Goal: Communication & Community: Ask a question

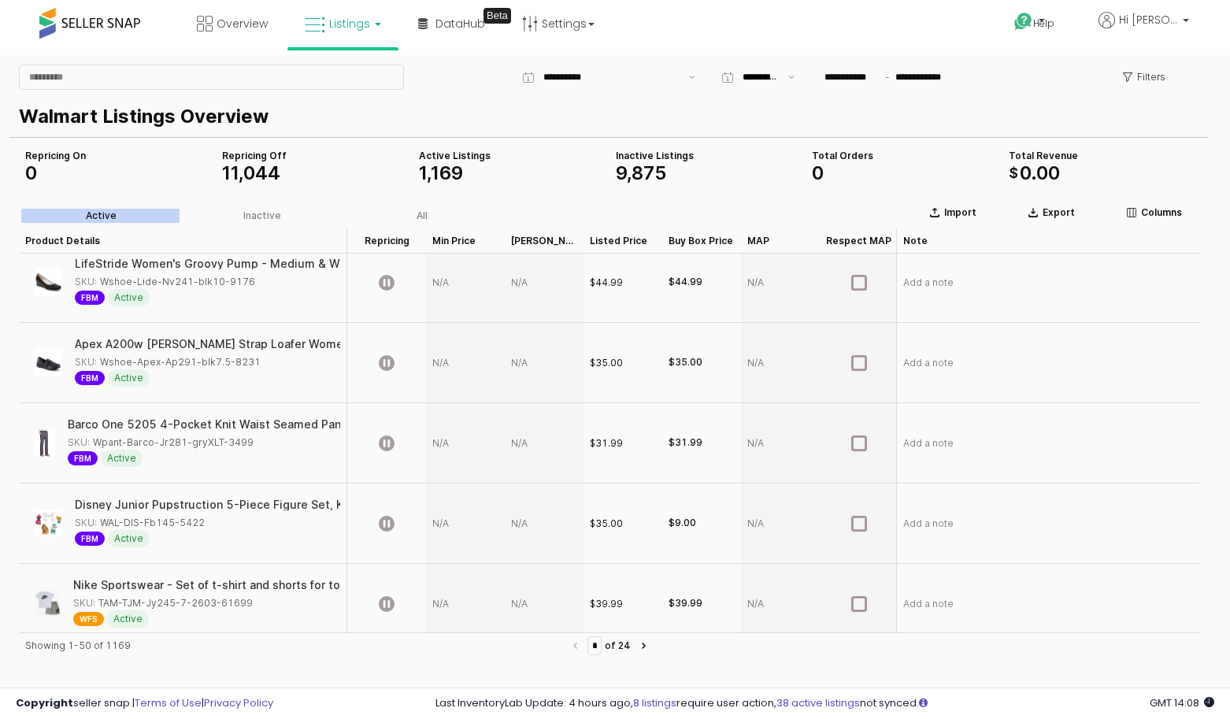
scroll to position [80, 0]
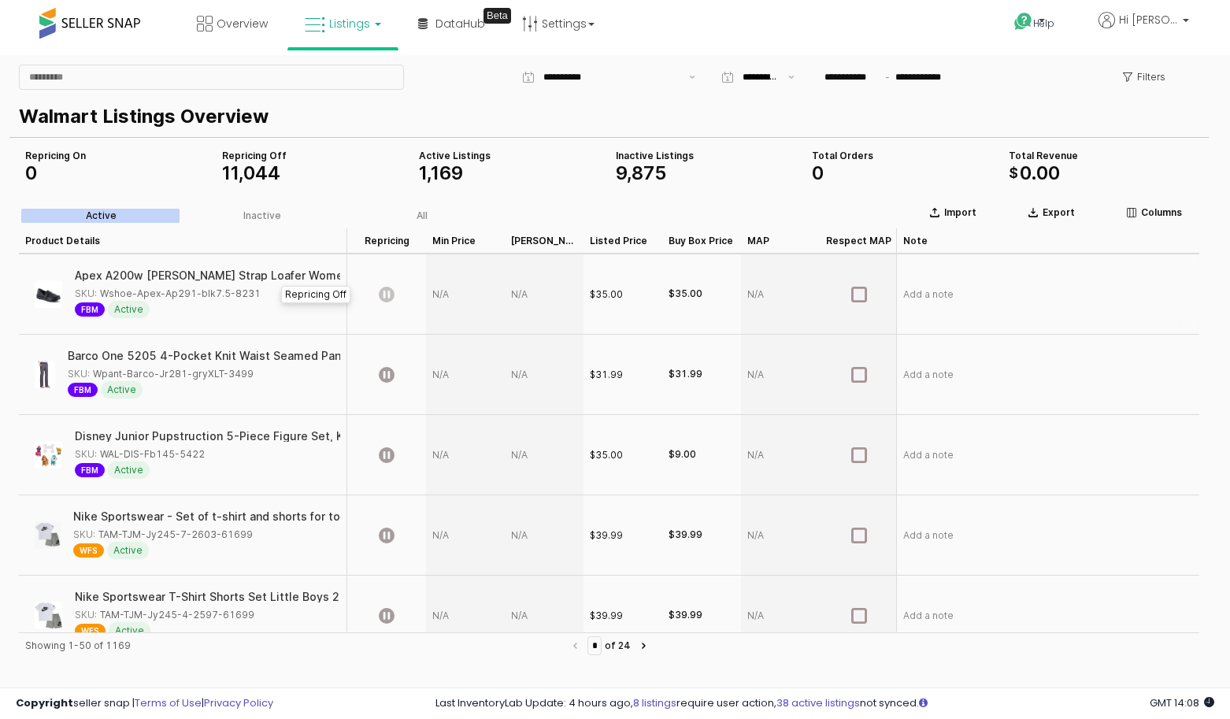
click at [388, 296] on icon "App Frame" at bounding box center [387, 295] width 16 height 16
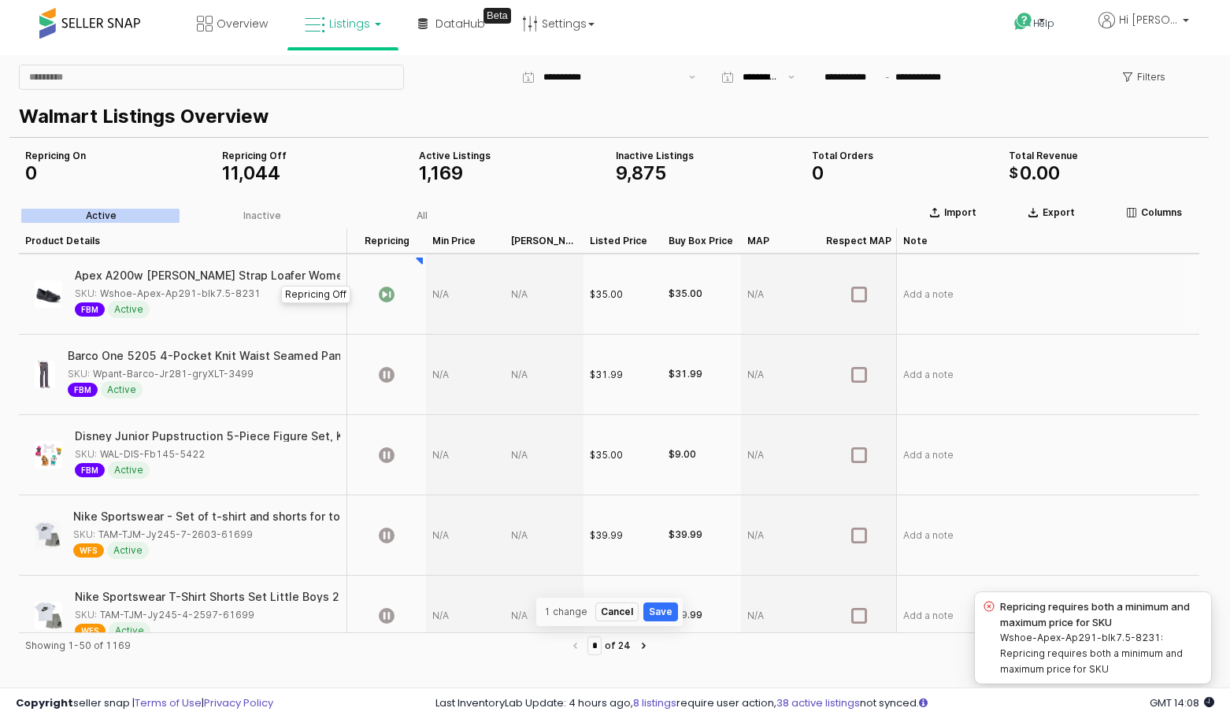
click at [383, 287] on icon "App Frame" at bounding box center [387, 295] width 16 height 16
click at [1205, 594] on icon "Notifications (F8)" at bounding box center [1208, 593] width 9 height 9
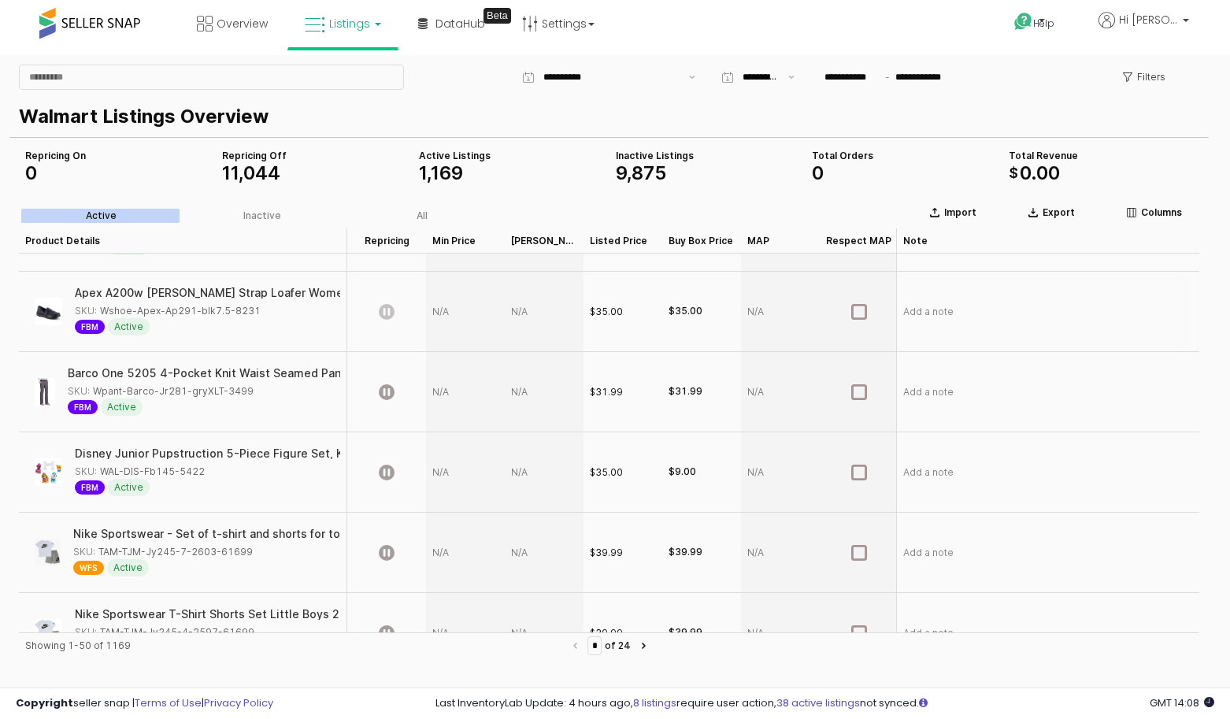
scroll to position [0, 0]
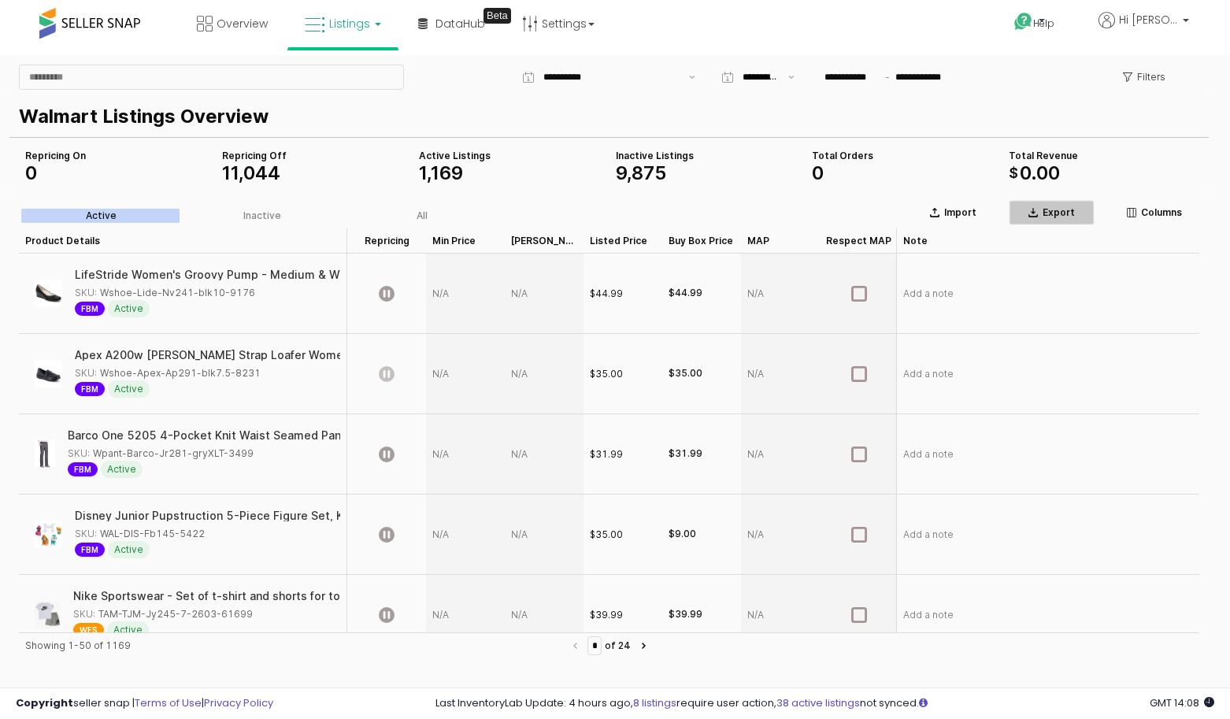
click at [1063, 215] on p "Export" at bounding box center [1058, 212] width 32 height 13
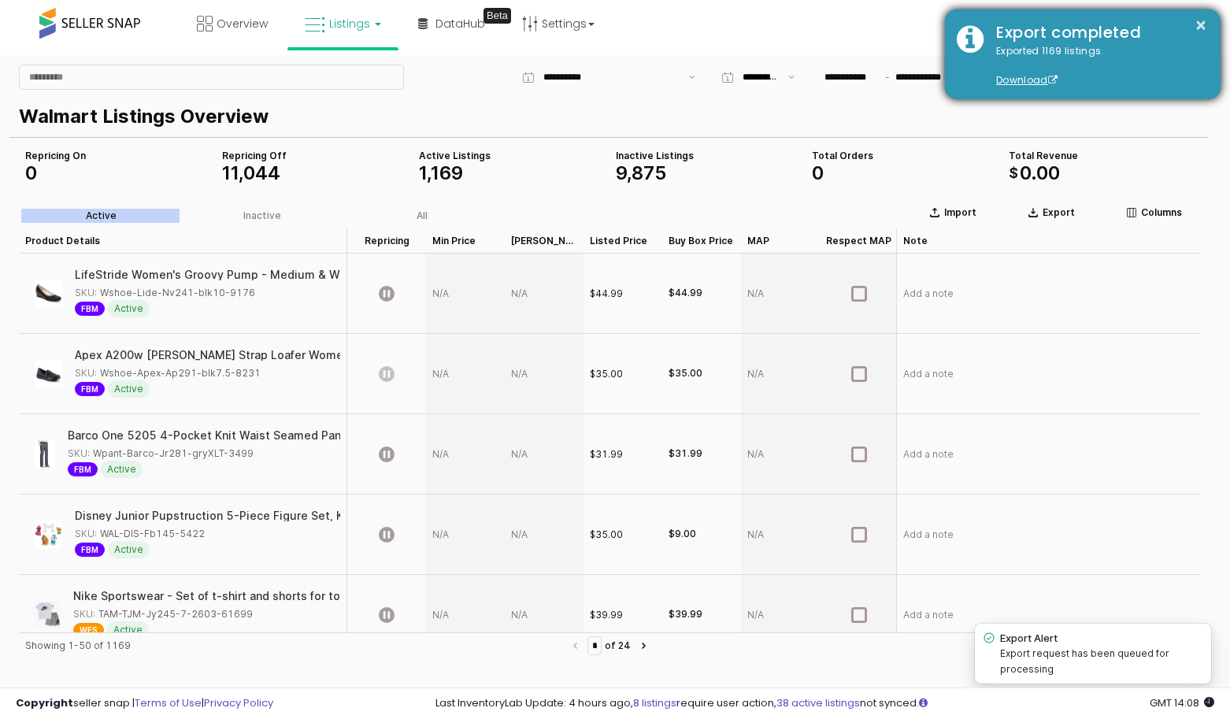
click at [1032, 72] on div "Exported 1169 listings. Download" at bounding box center [1096, 66] width 224 height 44
click at [1019, 80] on link "Download" at bounding box center [1026, 79] width 61 height 13
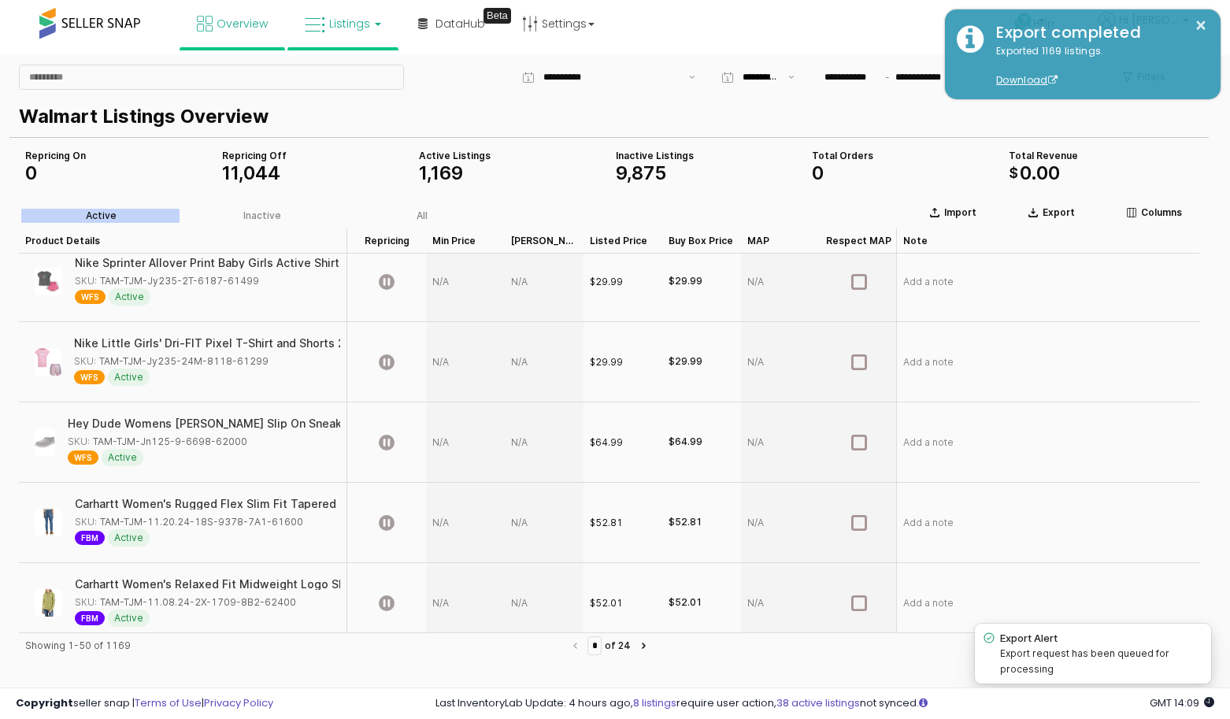
scroll to position [603, 0]
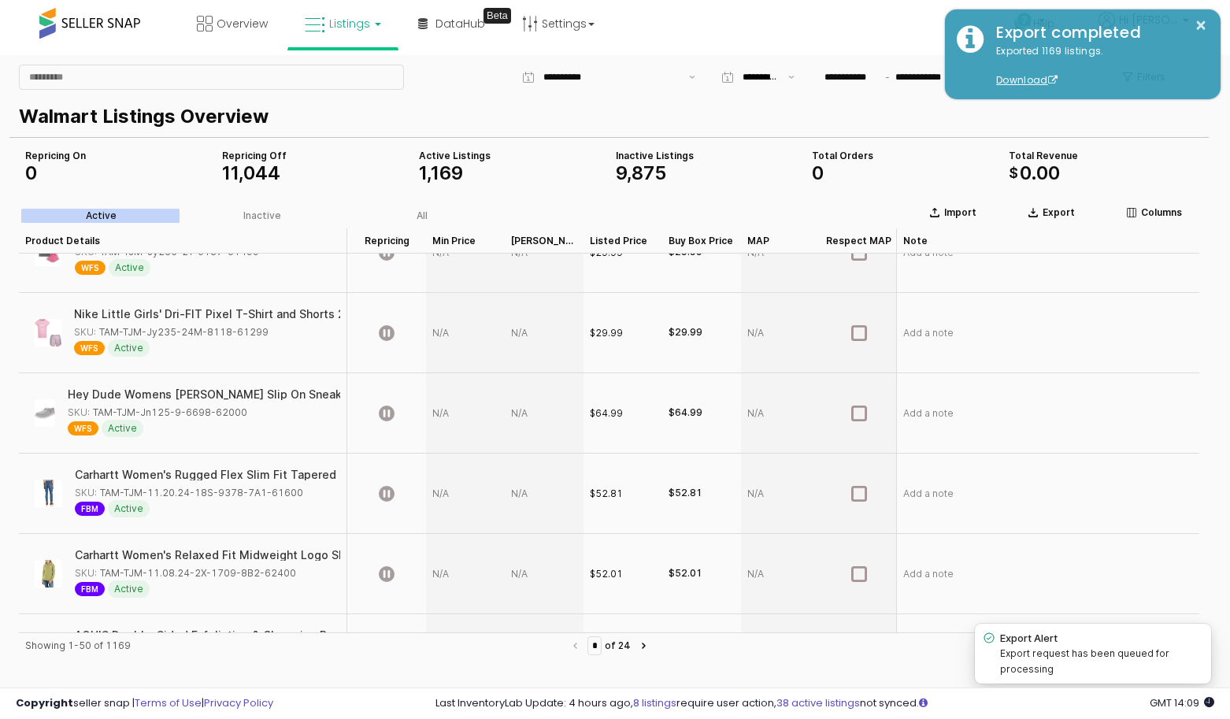
click at [93, 426] on span "WFS" at bounding box center [83, 428] width 31 height 14
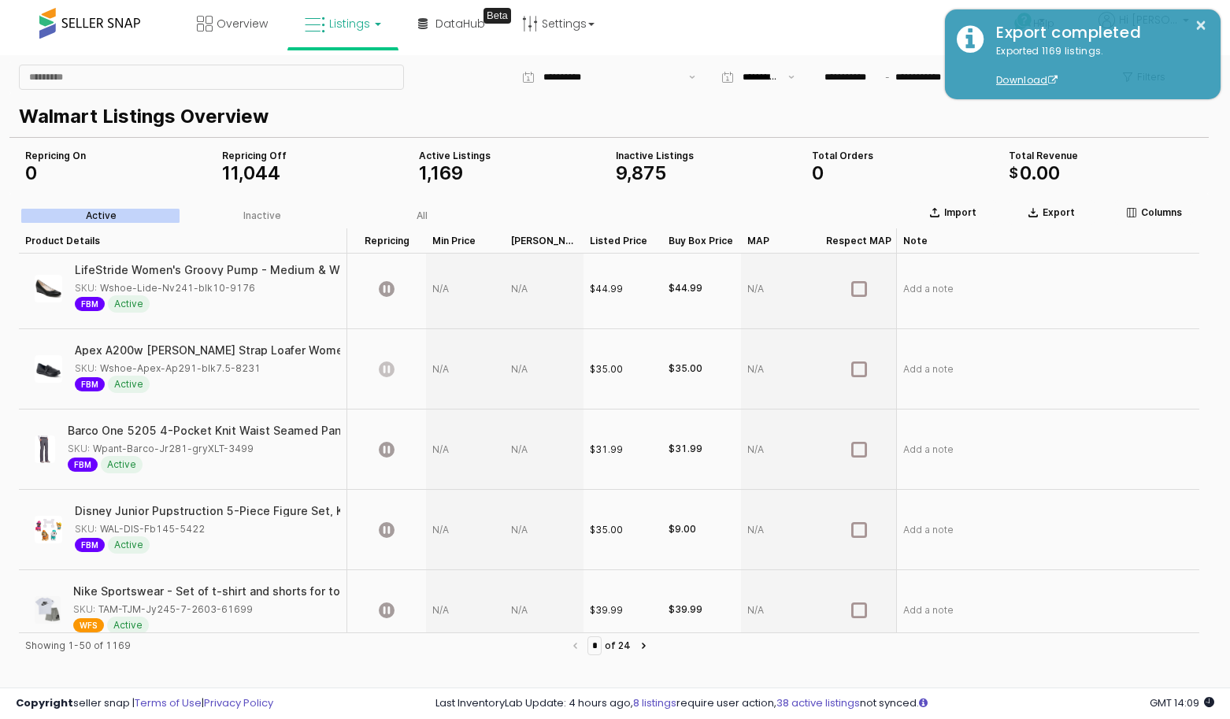
scroll to position [0, 0]
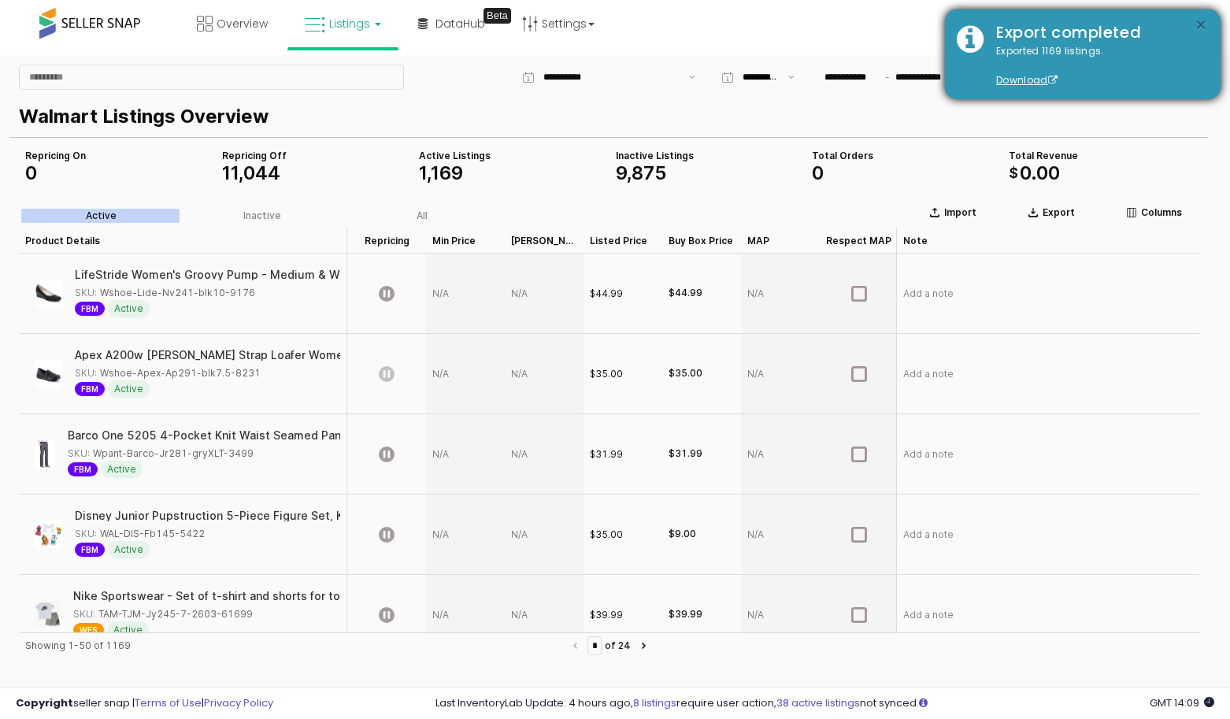
click at [1198, 23] on button "×" at bounding box center [1200, 26] width 13 height 20
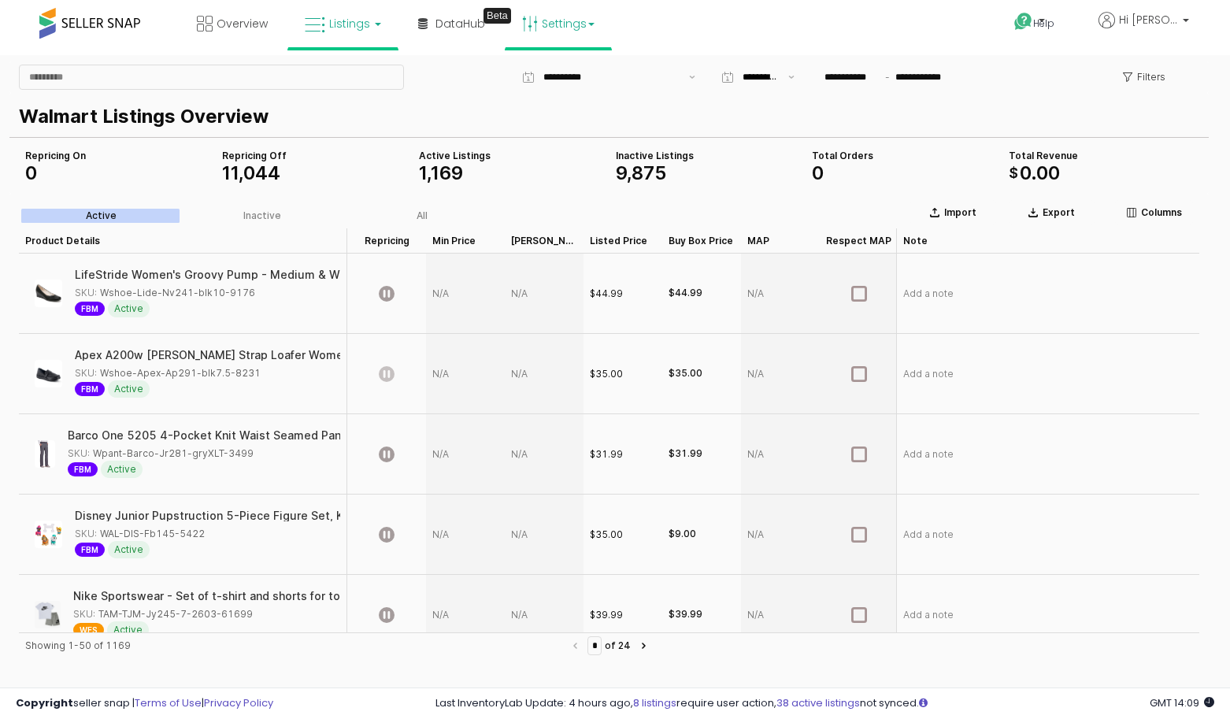
click at [593, 25] on b at bounding box center [591, 24] width 6 height 3
click at [679, 25] on div "Overview Listings DataHub Beta" at bounding box center [394, 33] width 812 height 67
click at [1157, 65] on button "Filters" at bounding box center [1143, 77] width 57 height 25
click at [1152, 79] on p "Filters" at bounding box center [1151, 77] width 28 height 13
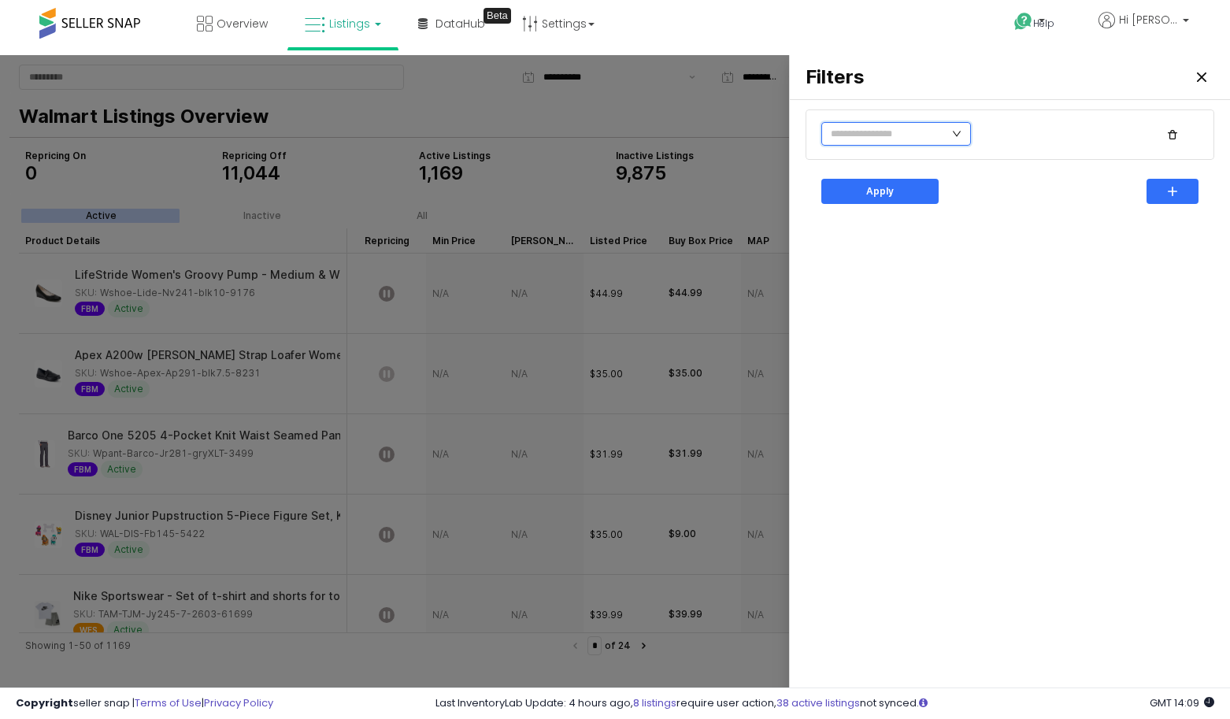
click at [964, 131] on input "text" at bounding box center [896, 134] width 150 height 24
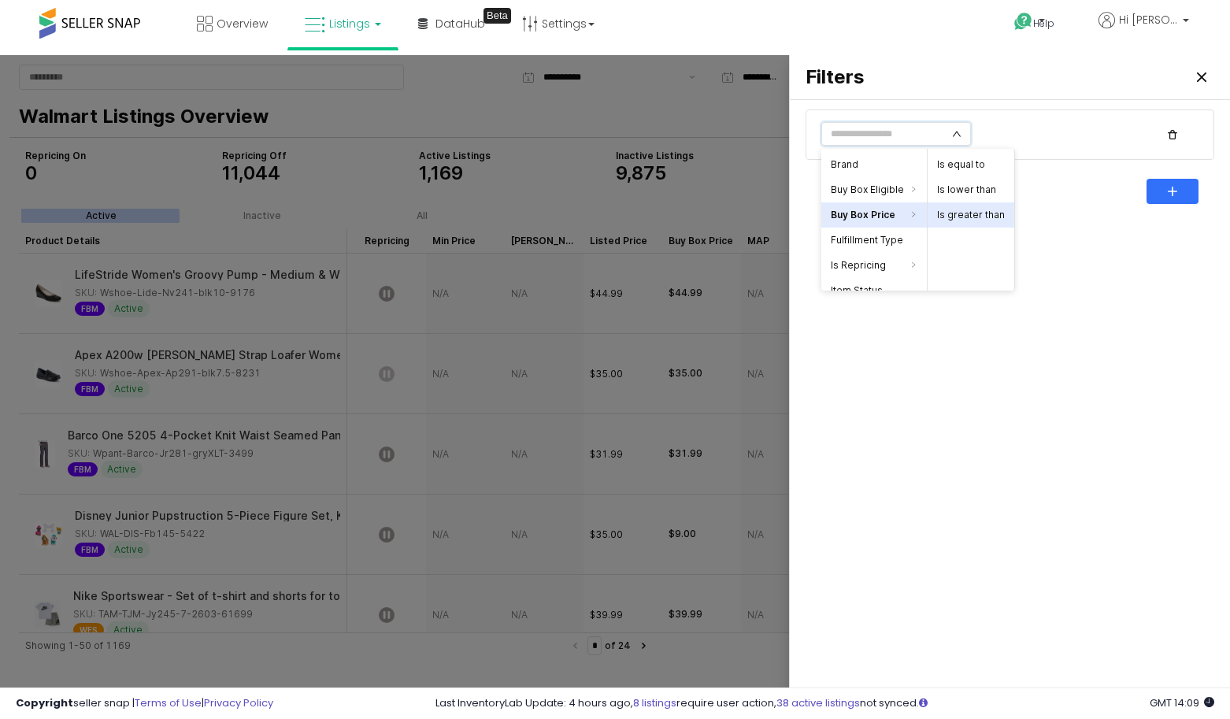
drag, startPoint x: 932, startPoint y: 196, endPoint x: 933, endPoint y: 227, distance: 30.7
click at [933, 227] on ul "Is equal to Is lower than Is greater than" at bounding box center [970, 220] width 87 height 142
click at [882, 239] on li "Fulfillment Type" at bounding box center [873, 239] width 105 height 25
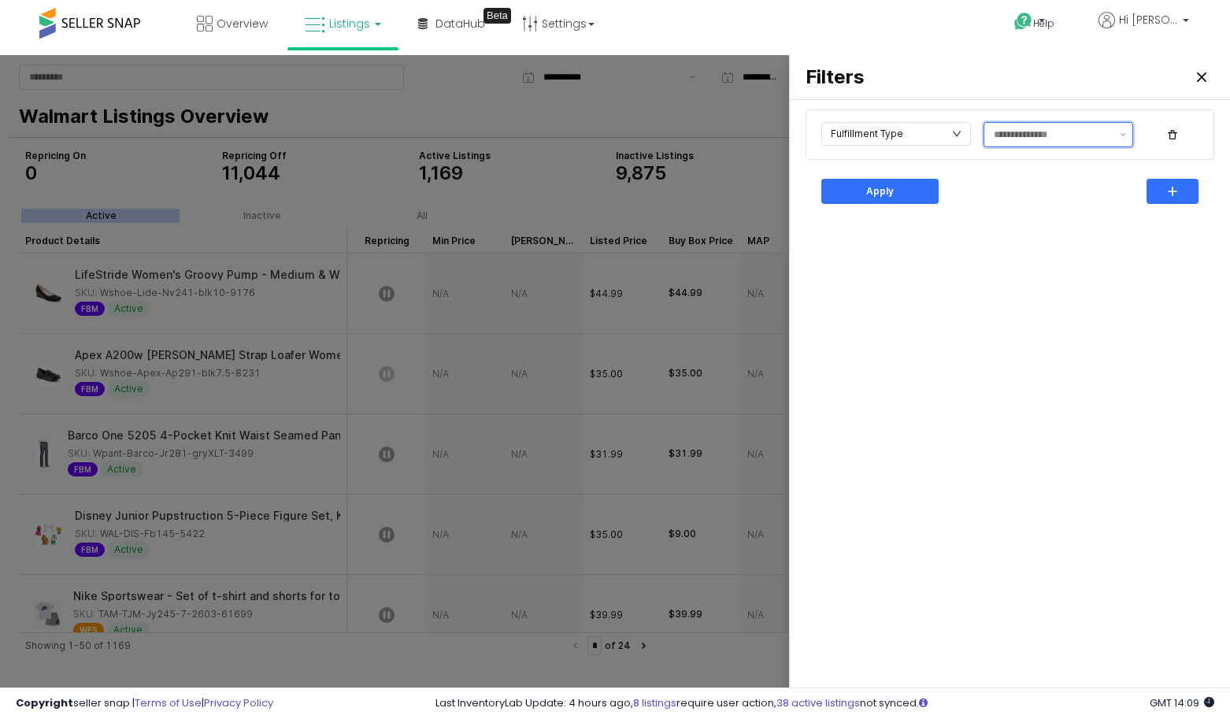
click at [1026, 128] on input "text" at bounding box center [1051, 135] width 116 height 16
click at [1041, 190] on div "WFS" at bounding box center [1053, 193] width 120 height 13
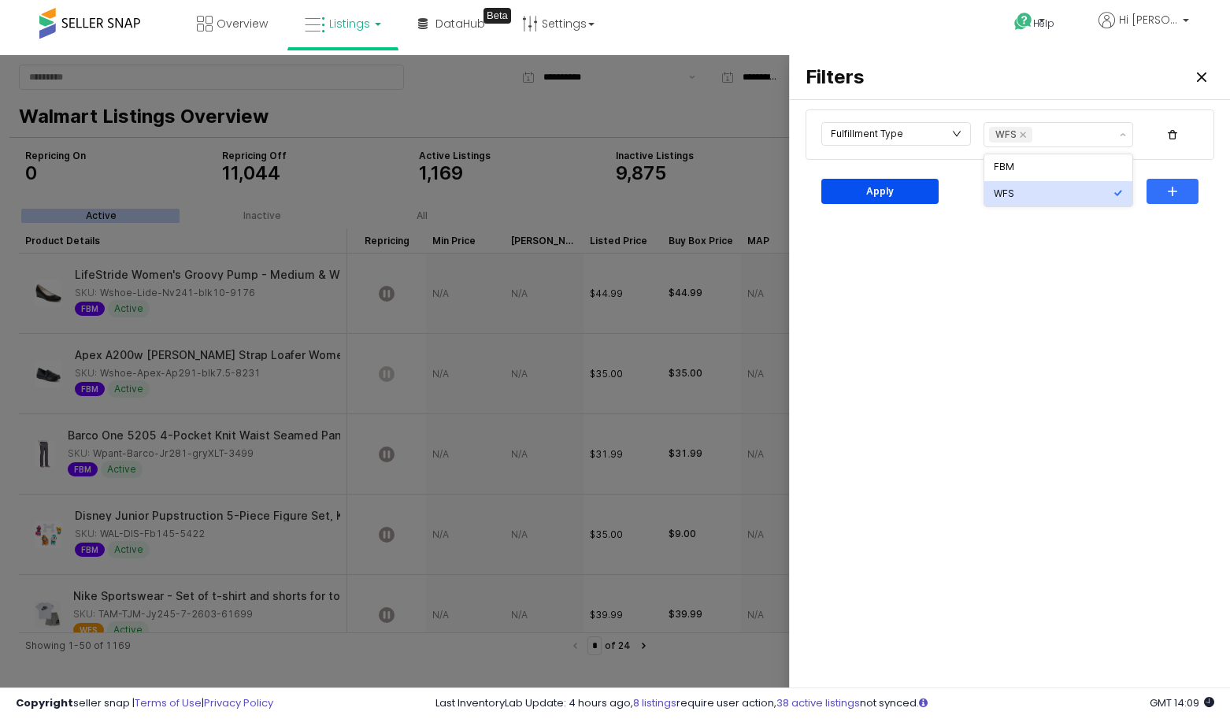
click at [890, 189] on p "Apply" at bounding box center [880, 191] width 28 height 13
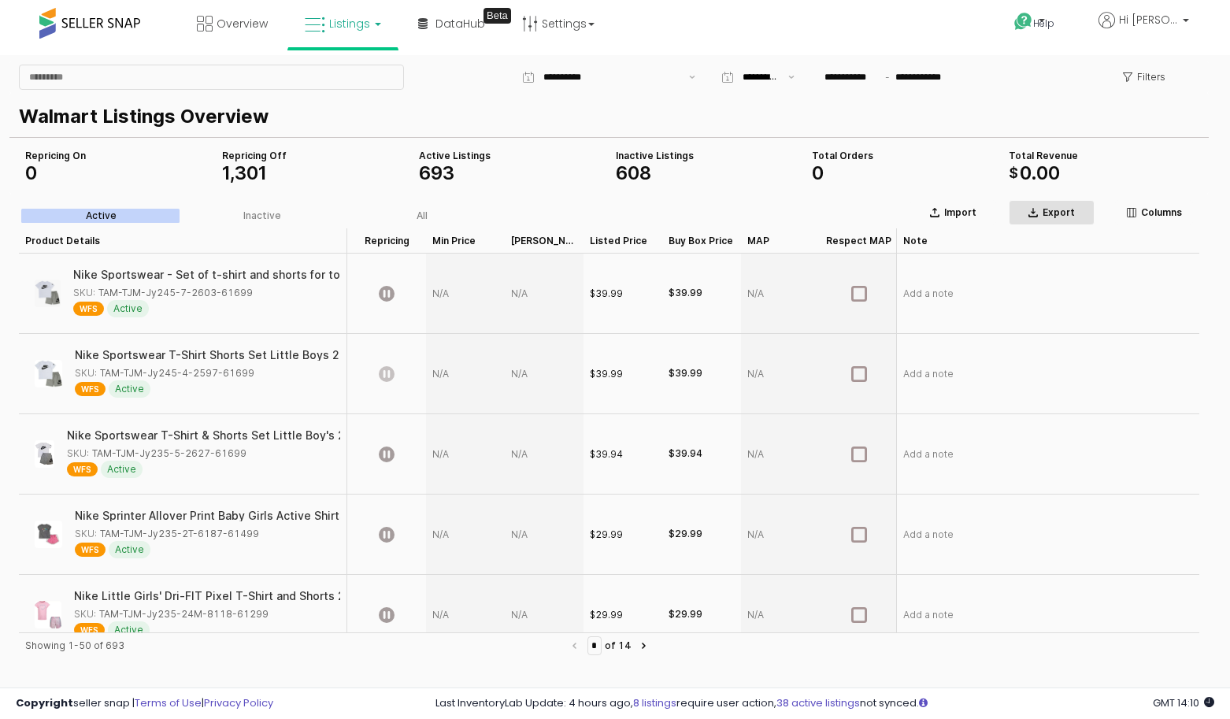
click at [1048, 215] on p "Export" at bounding box center [1058, 212] width 32 height 13
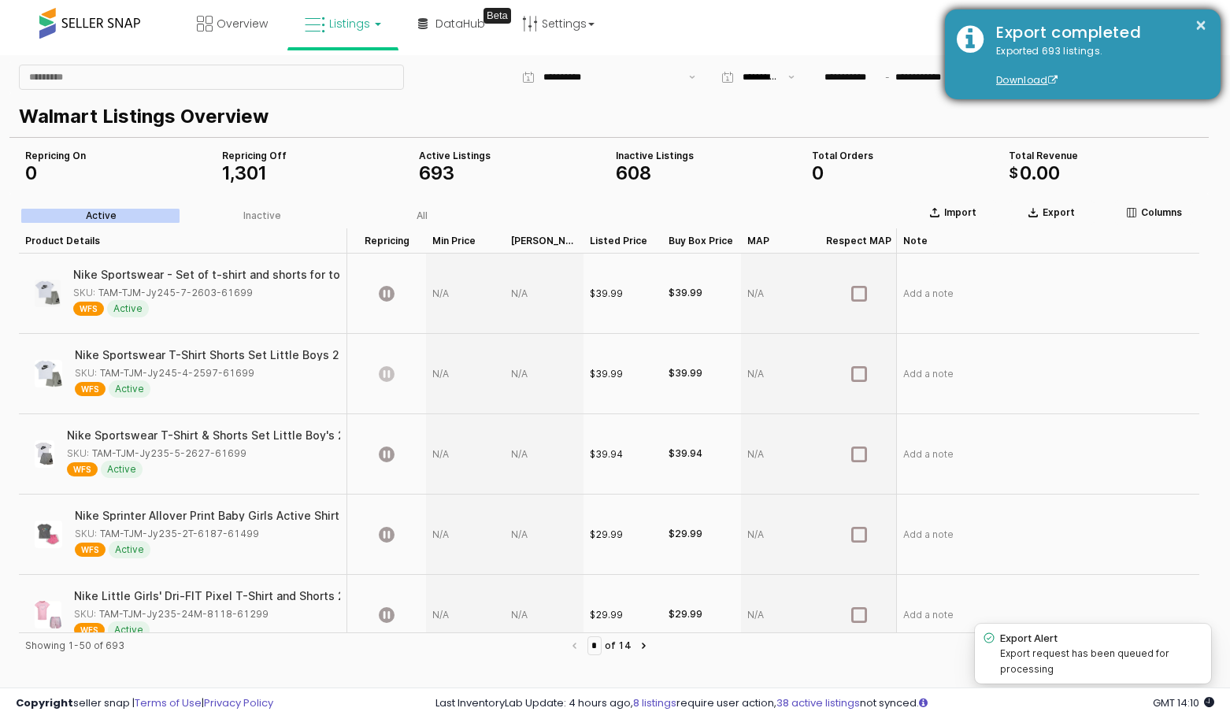
click at [989, 74] on div "Exported 693 listings. Download" at bounding box center [1096, 66] width 224 height 44
click at [1034, 82] on link "Download" at bounding box center [1026, 79] width 61 height 13
click at [1194, 17] on button "×" at bounding box center [1200, 26] width 13 height 20
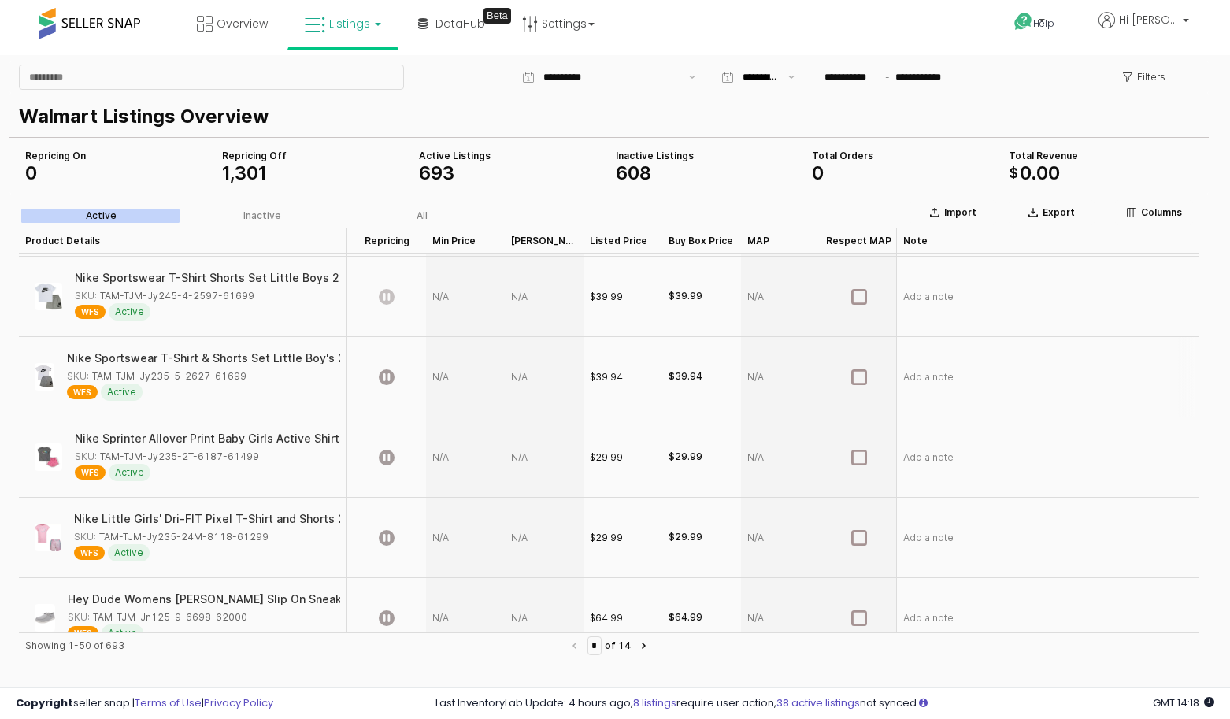
scroll to position [94, 0]
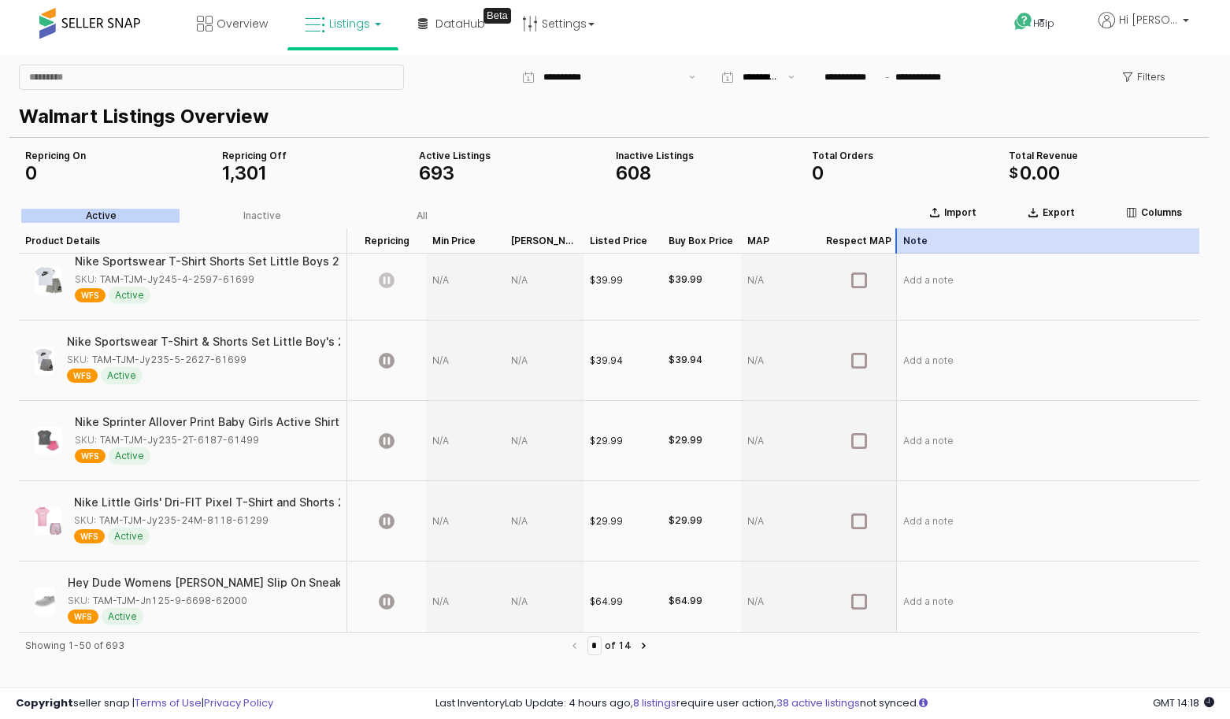
drag, startPoint x: 1014, startPoint y: 237, endPoint x: 1142, endPoint y: 236, distance: 128.3
click at [1142, 236] on div "Product Details Product Details Repricing Repricing Min Price Min Price Max Pri…" at bounding box center [728, 240] width 1418 height 25
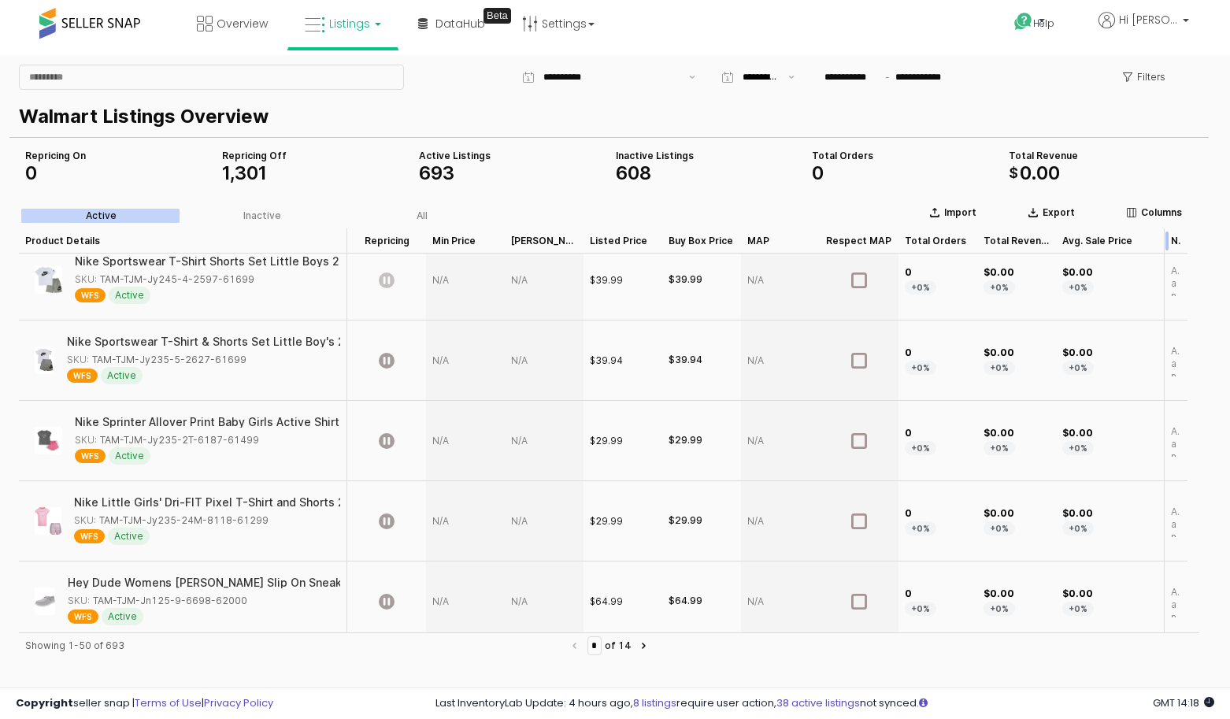
drag, startPoint x: 884, startPoint y: 234, endPoint x: 1172, endPoint y: 234, distance: 288.1
click at [1163, 234] on div "App Frame" at bounding box center [1163, 240] width 0 height 25
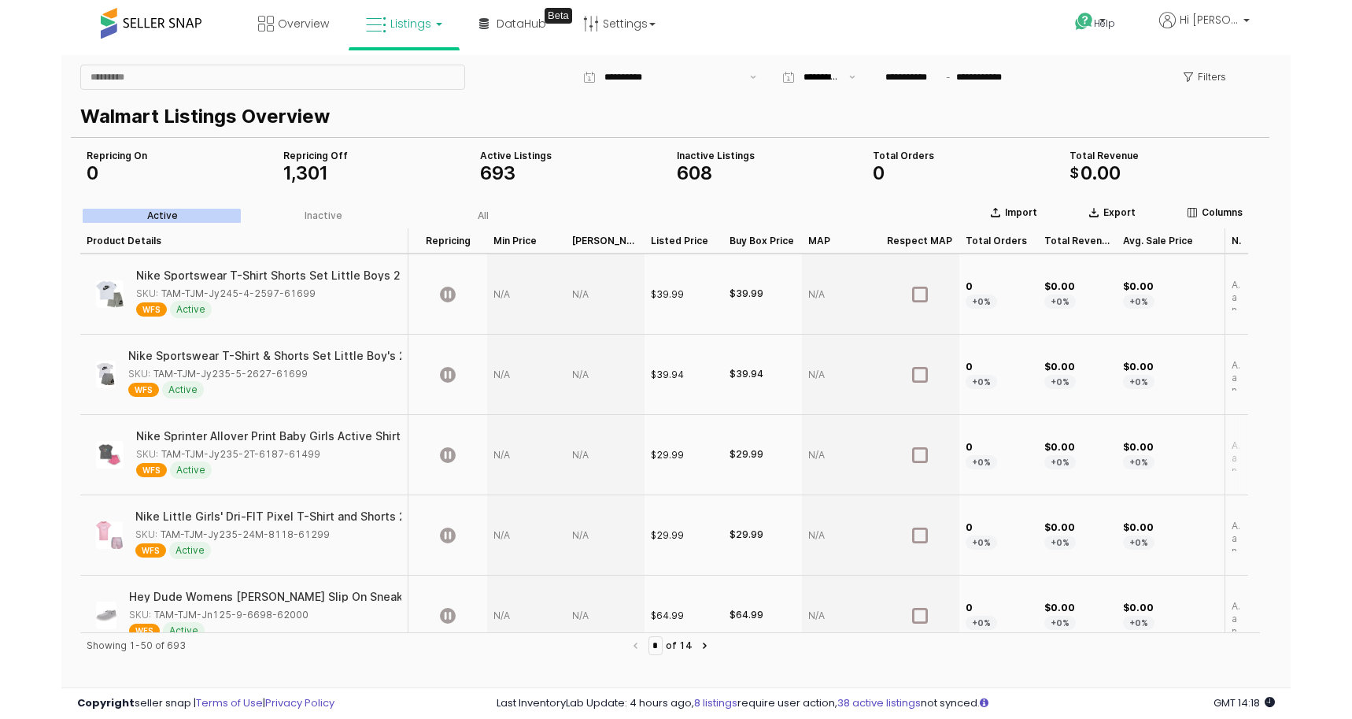
scroll to position [0, 0]
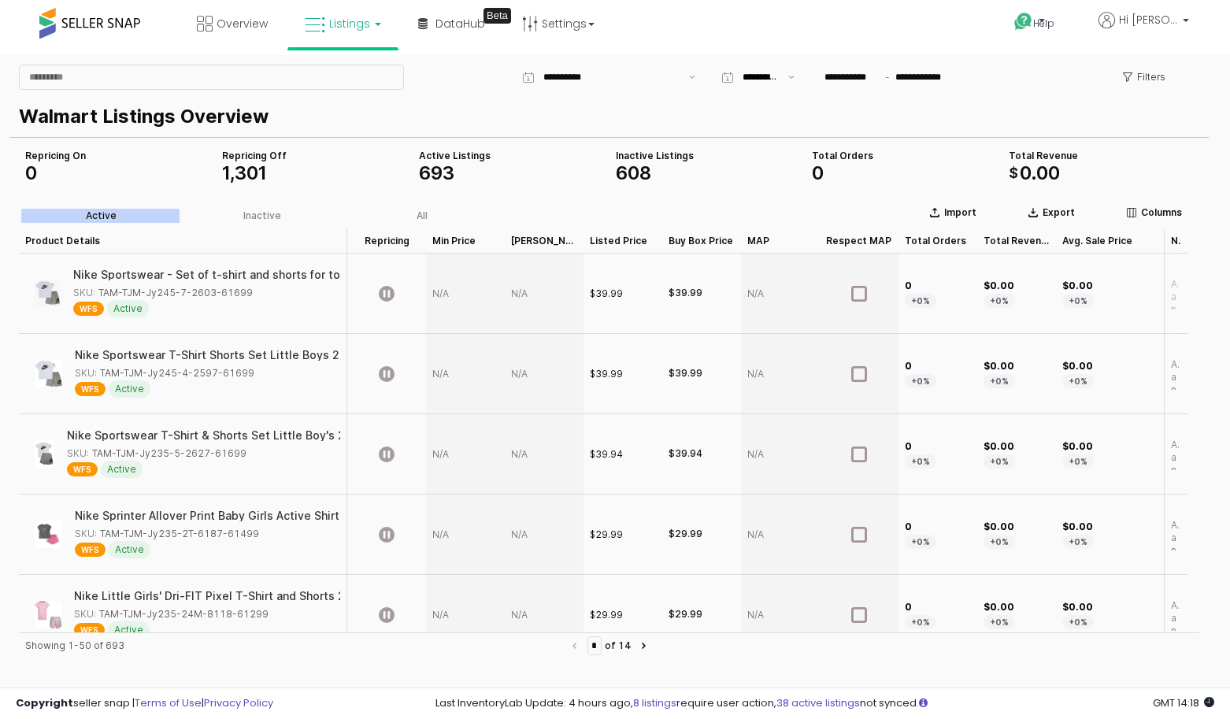
click at [231, 272] on div "Nike Sportswear - Set of t-shirt and shorts for toddlers, 2 pieces cargo type, …" at bounding box center [321, 274] width 551 height 11
click at [219, 284] on div "Nike Sportswear - Set of t-shirt and shorts for toddlers, 2 pieces cargo type, …" at bounding box center [201, 293] width 257 height 48
click at [133, 295] on div "SKU: TAM-TJM-Jy245-7-2603-61699" at bounding box center [162, 293] width 179 height 14
drag, startPoint x: 571, startPoint y: 313, endPoint x: 903, endPoint y: 309, distance: 332.2
click at [379, 312] on div "Nike Sportswear - Set of t-shirt and shorts for toddlers, 2 pieces cargo type, …" at bounding box center [603, 293] width 1168 height 80
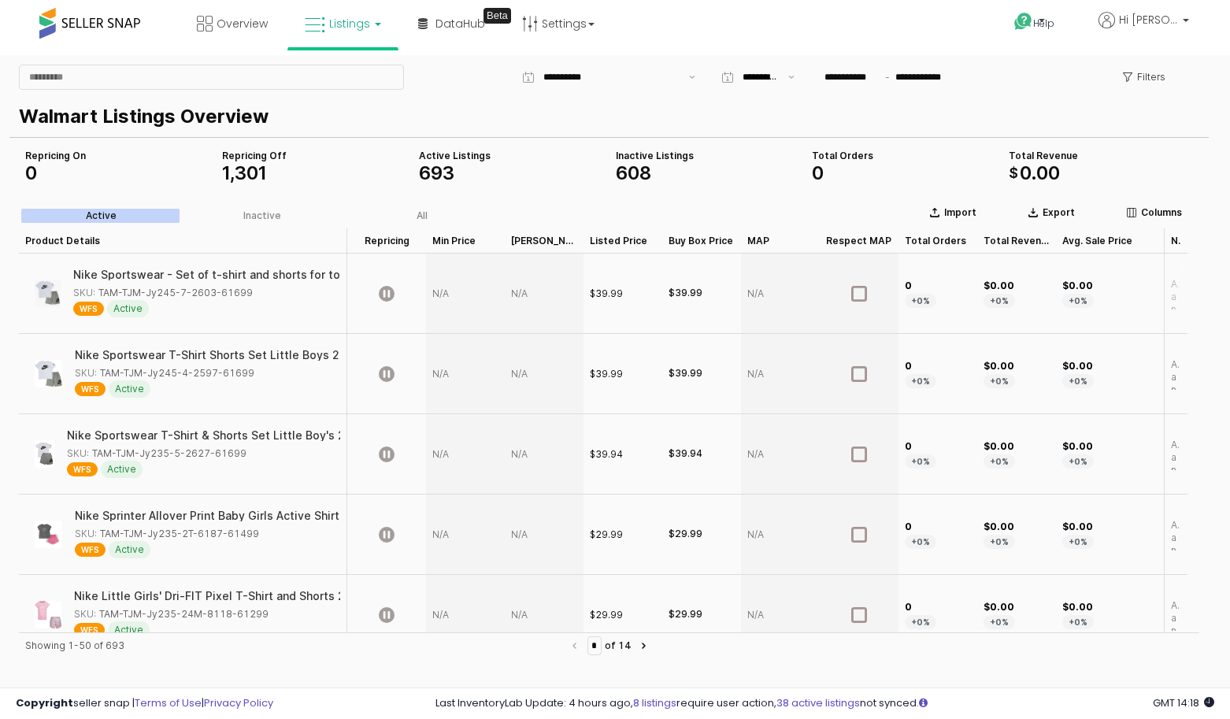
drag, startPoint x: 1150, startPoint y: 311, endPoint x: 1009, endPoint y: 321, distance: 141.3
click at [1009, 321] on div "Nike Sportswear - Set of t-shirt and shorts for toddlers, 2 pieces cargo type, …" at bounding box center [603, 293] width 1168 height 80
click at [1171, 316] on div "Add a note" at bounding box center [1175, 293] width 24 height 80
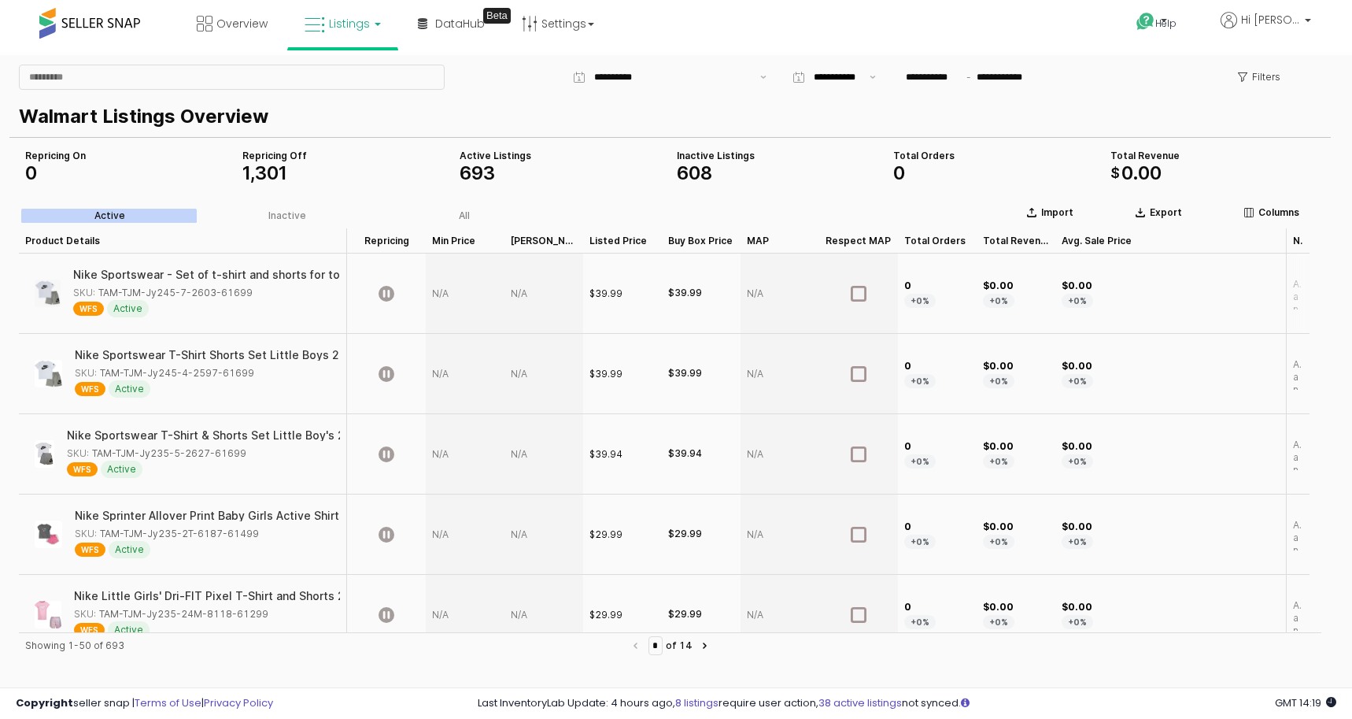
click at [449, 293] on div "App Frame" at bounding box center [465, 293] width 79 height 80
click at [428, 290] on div "App Frame" at bounding box center [465, 293] width 79 height 80
type input "*"
type input "*****"
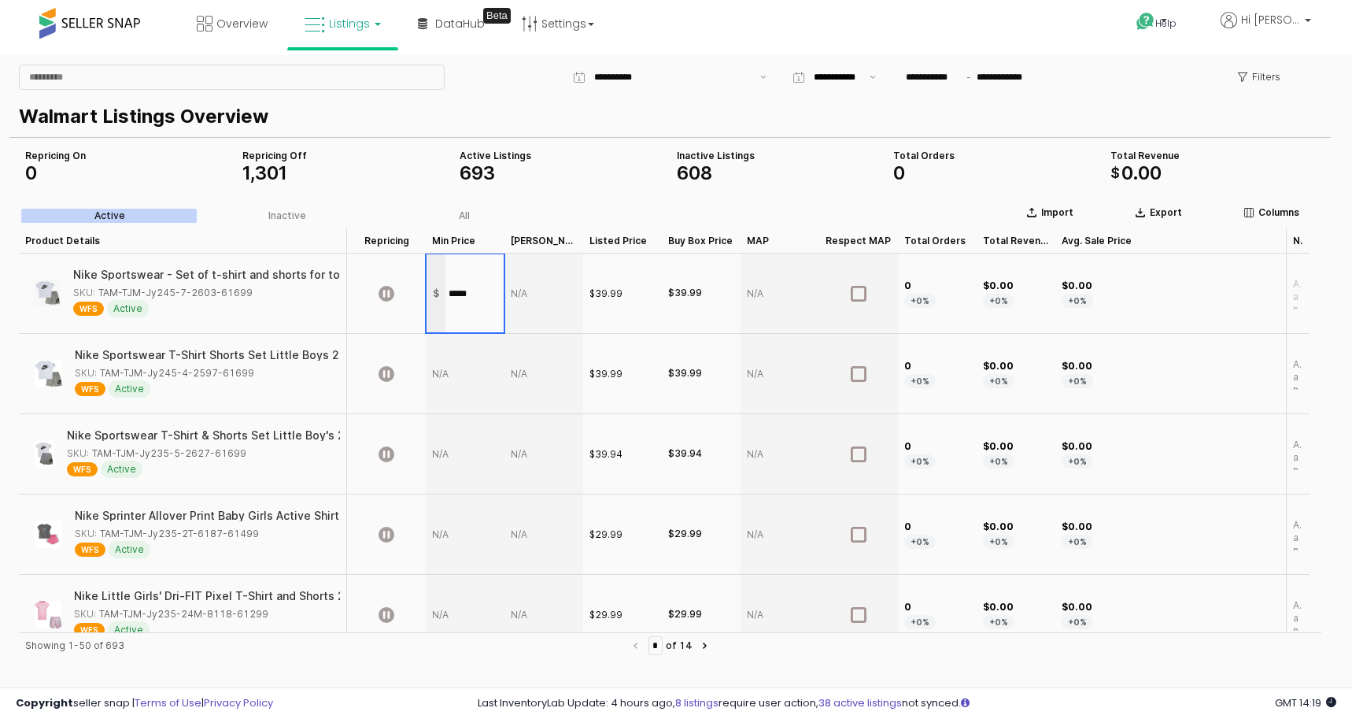
click at [533, 310] on div "App Frame" at bounding box center [544, 293] width 79 height 80
click at [532, 299] on div "App Frame" at bounding box center [544, 293] width 79 height 80
click at [525, 290] on div "App Frame" at bounding box center [544, 293] width 79 height 80
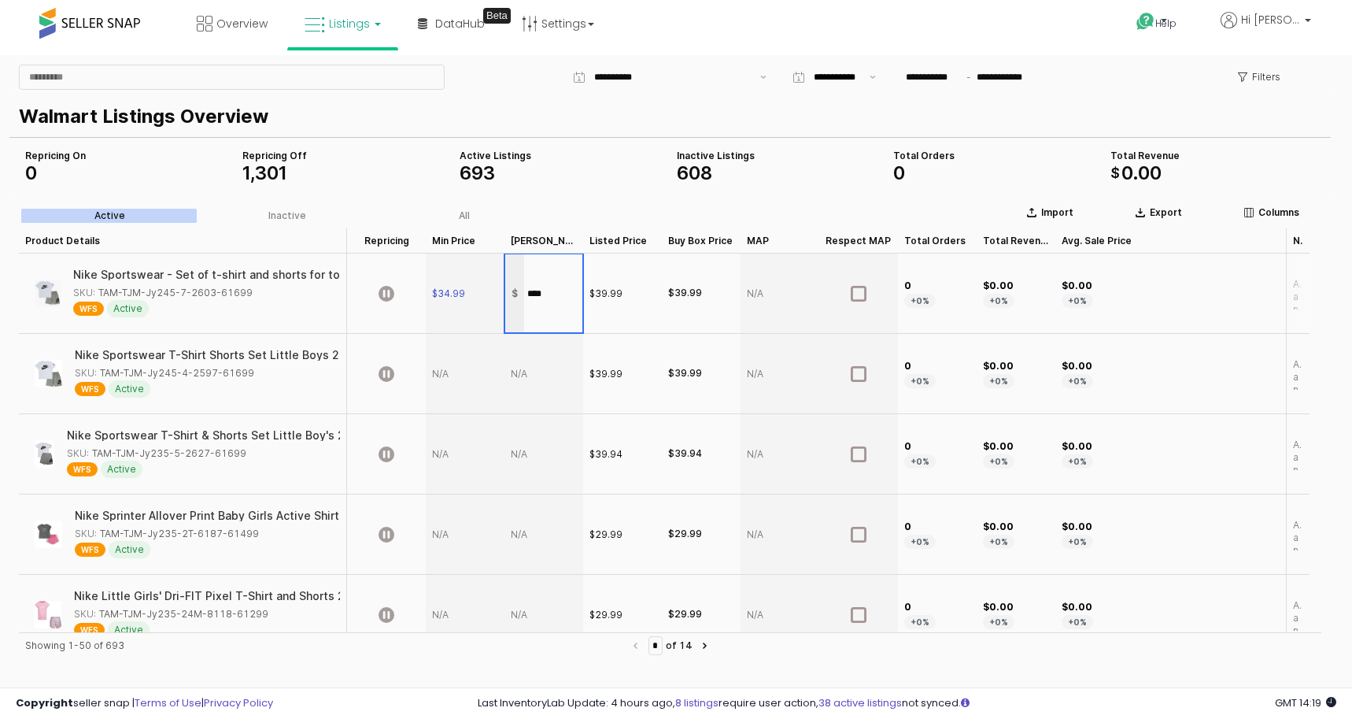
type input "*****"
click at [390, 287] on icon "App Frame" at bounding box center [387, 294] width 16 height 16
click at [354, 17] on span "Listings" at bounding box center [349, 24] width 41 height 16
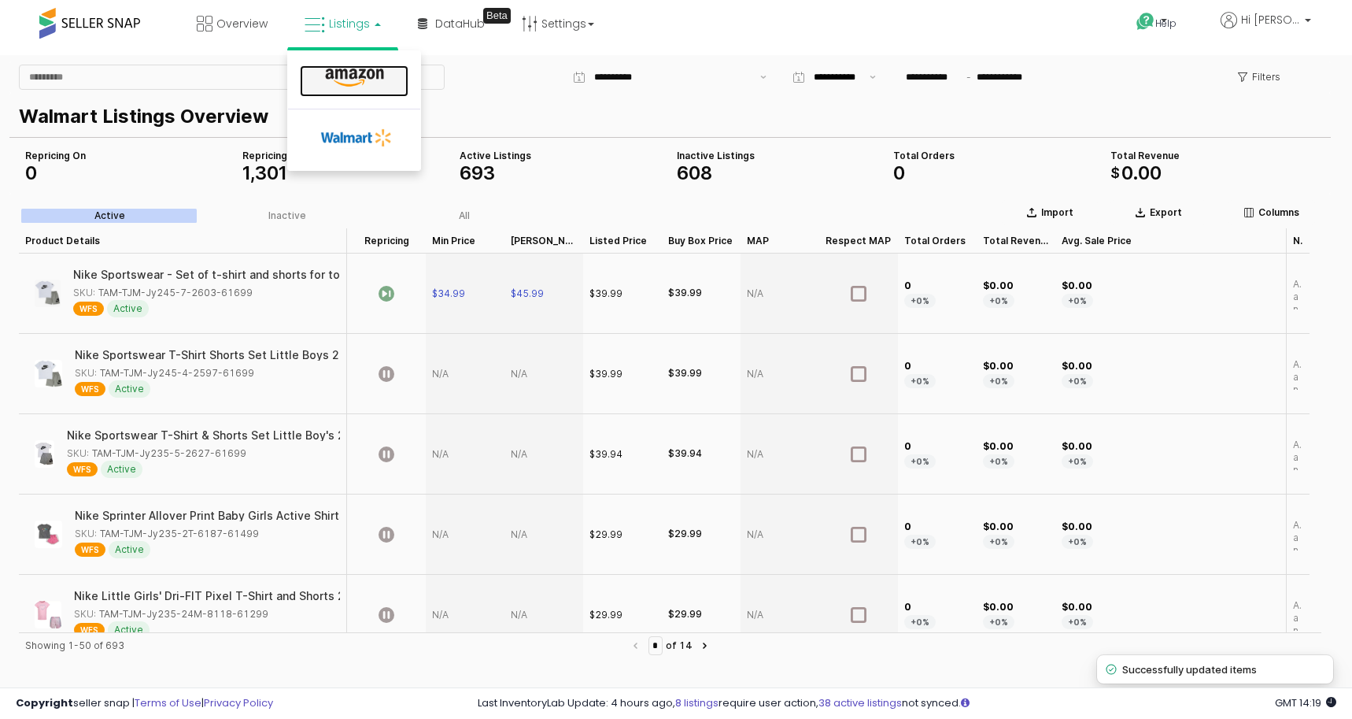
click at [363, 80] on icon at bounding box center [354, 78] width 68 height 20
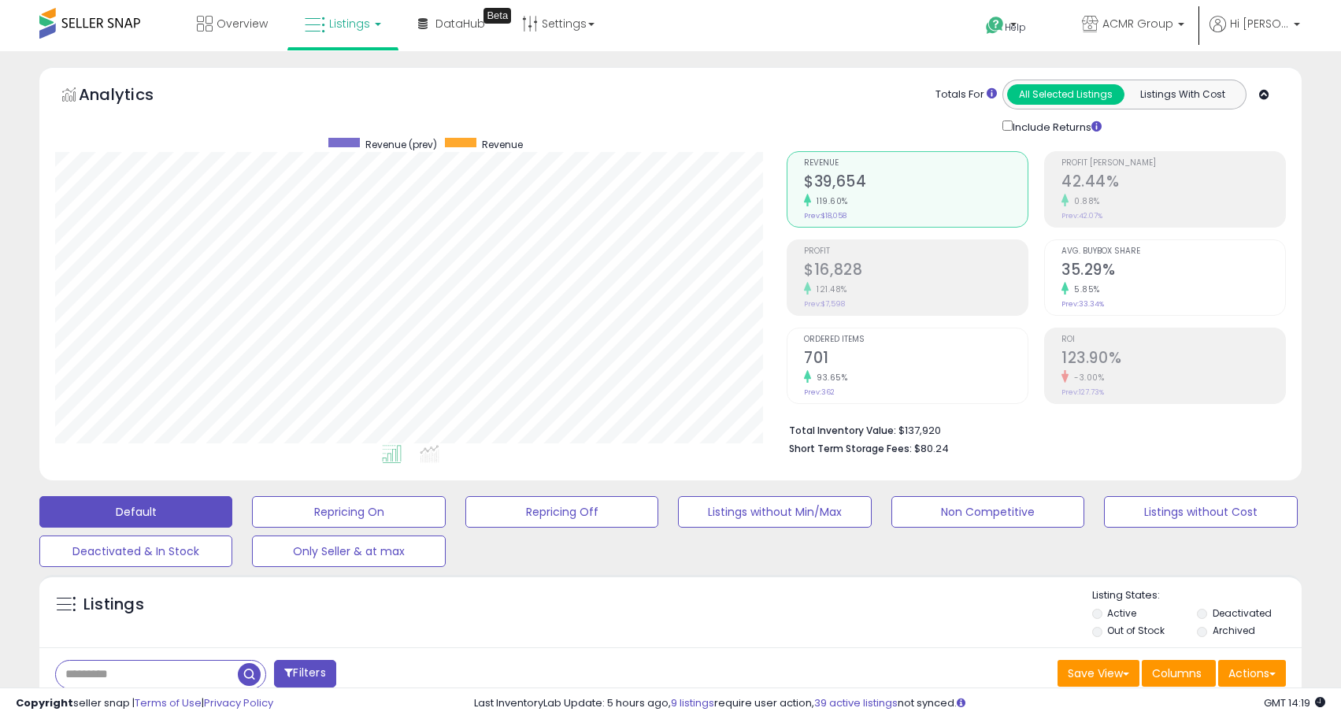
click at [373, 28] on link "Listings" at bounding box center [343, 23] width 100 height 47
click at [354, 139] on icon at bounding box center [357, 138] width 83 height 24
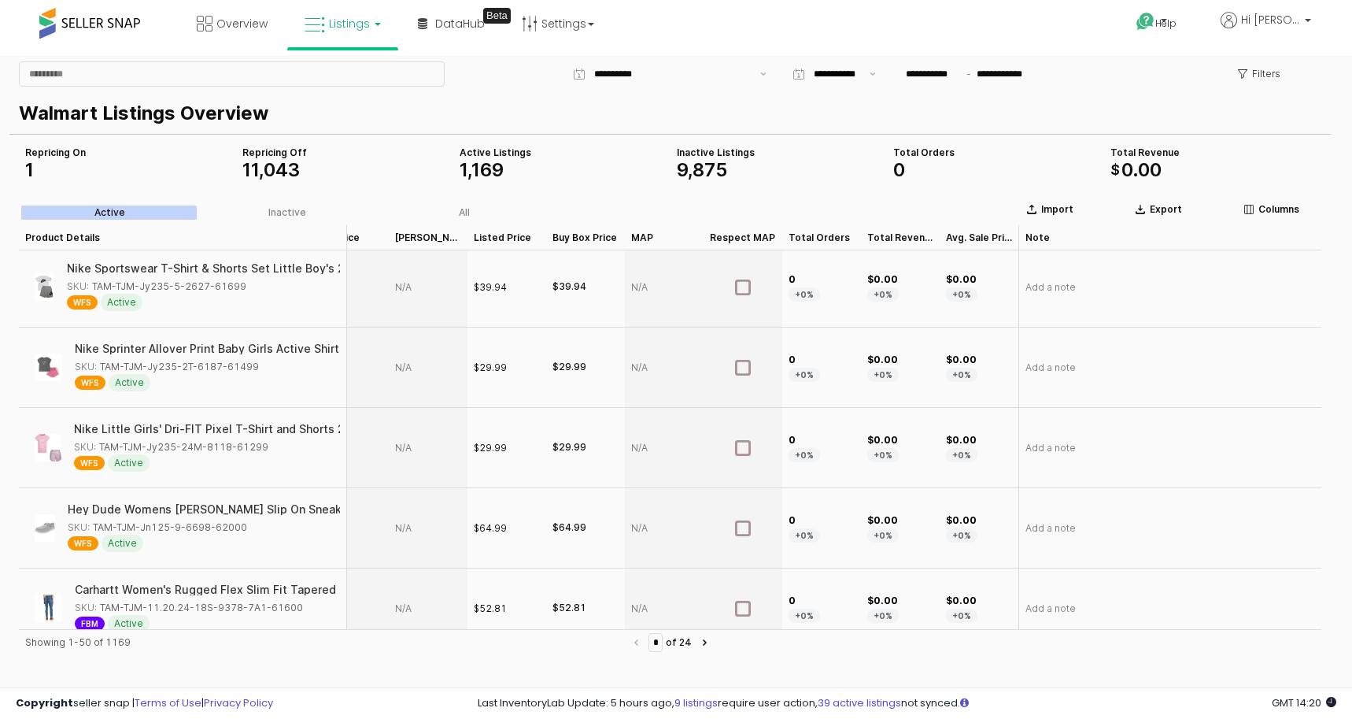
scroll to position [485, 0]
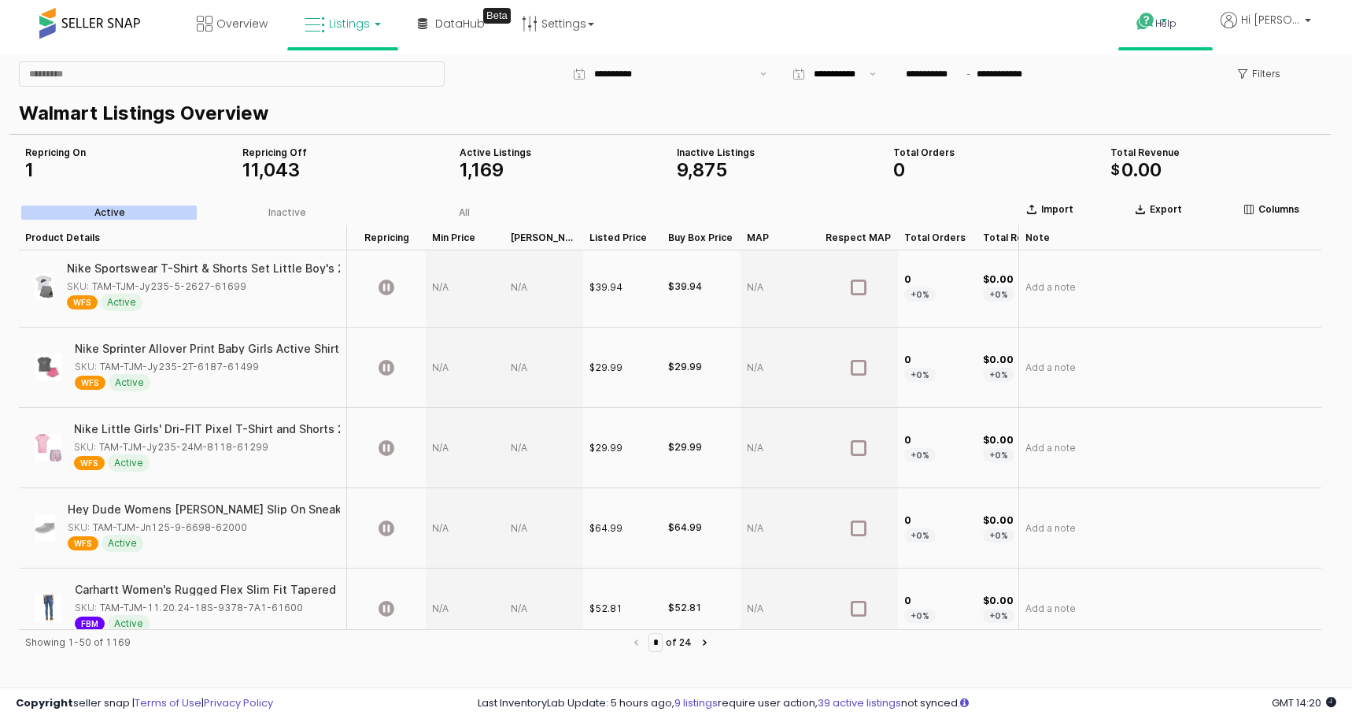
click at [1145, 21] on link "Help" at bounding box center [1165, 23] width 83 height 47
click at [1173, 78] on link "Contact Support" at bounding box center [1181, 79] width 85 height 15
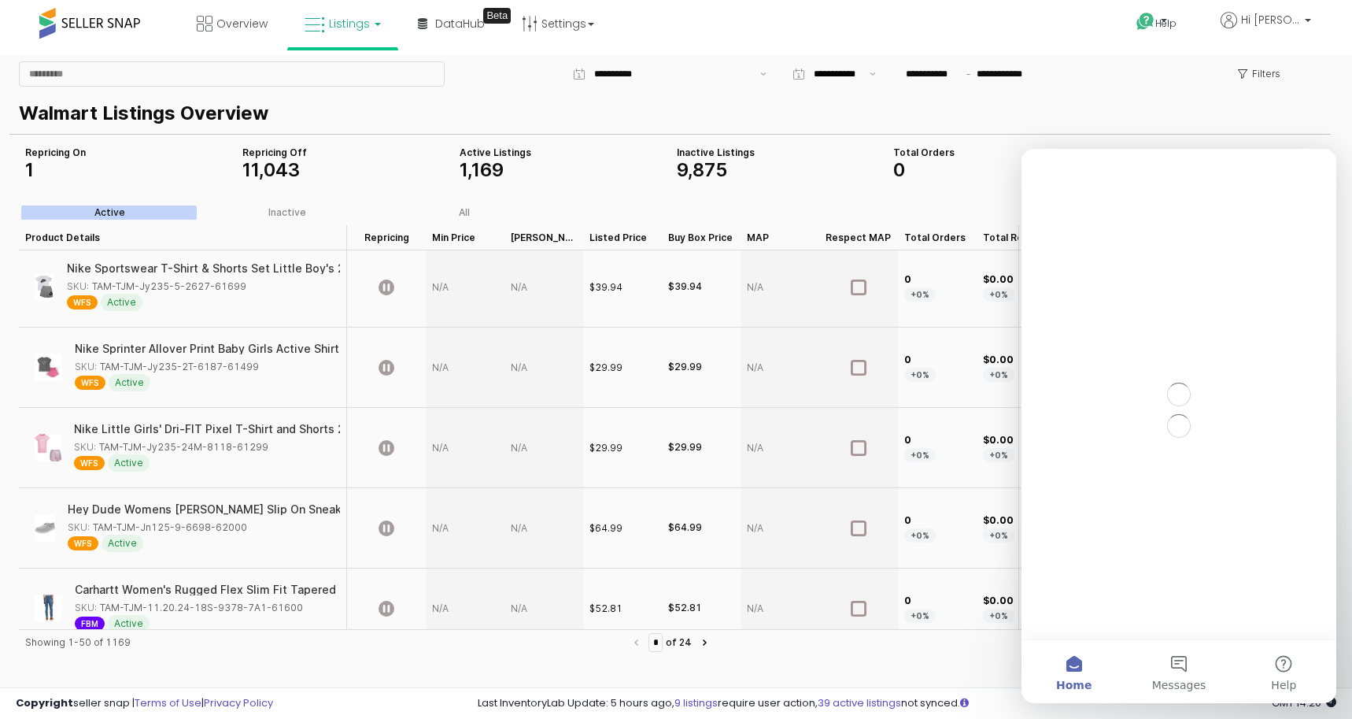
scroll to position [0, 0]
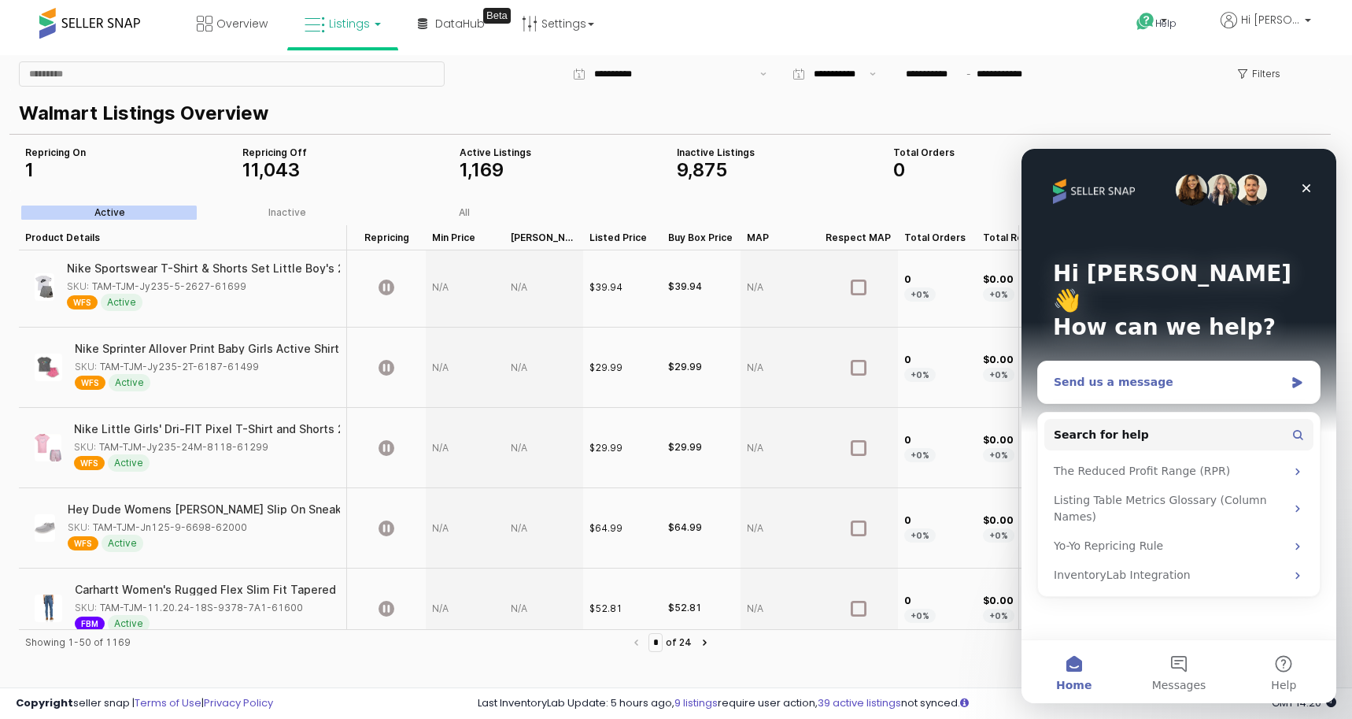
click at [1147, 374] on div "Send us a message" at bounding box center [1169, 382] width 231 height 17
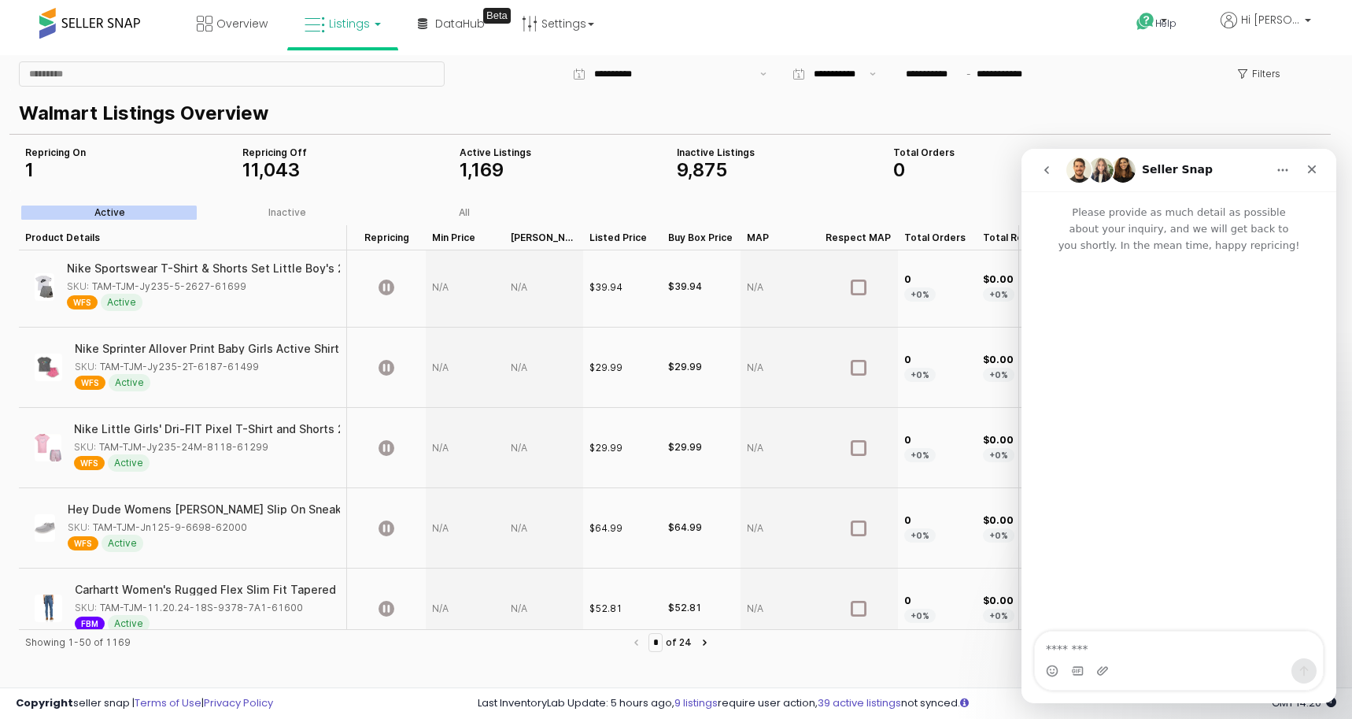
click at [1121, 638] on textarea "Message…" at bounding box center [1179, 644] width 288 height 27
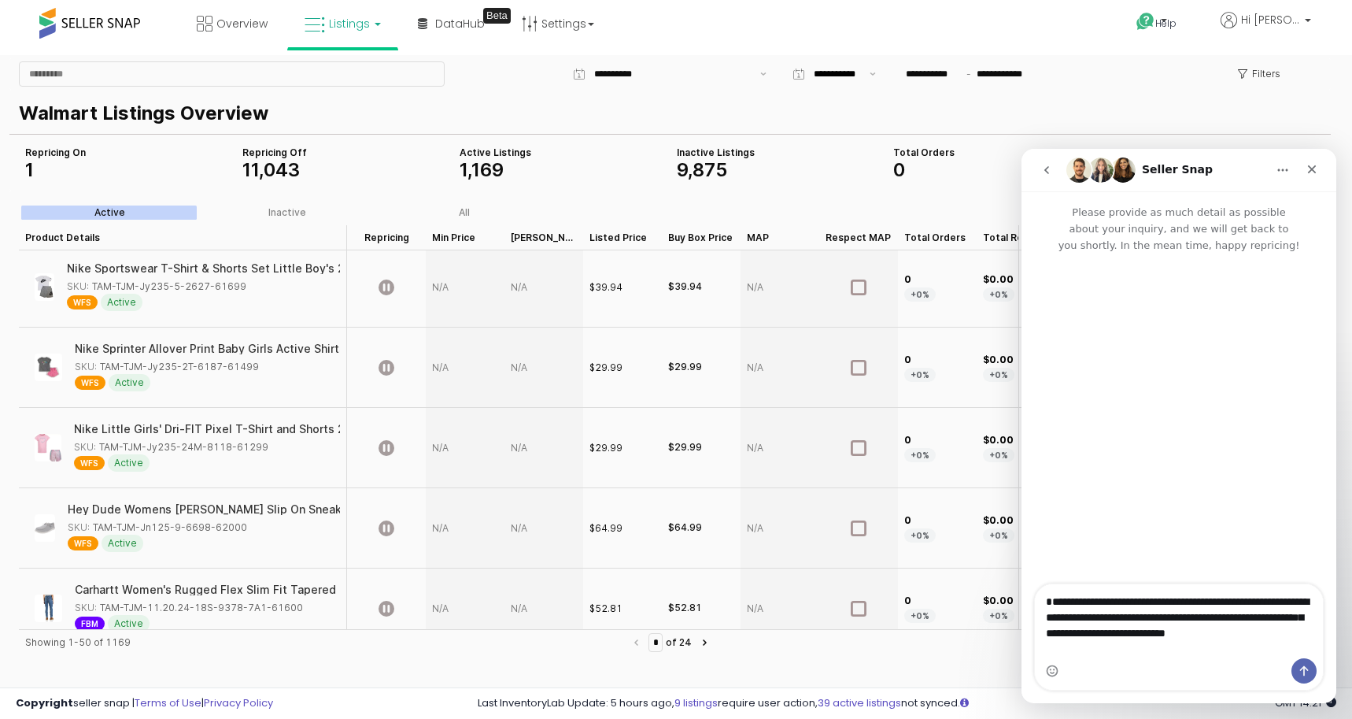
type textarea "**********"
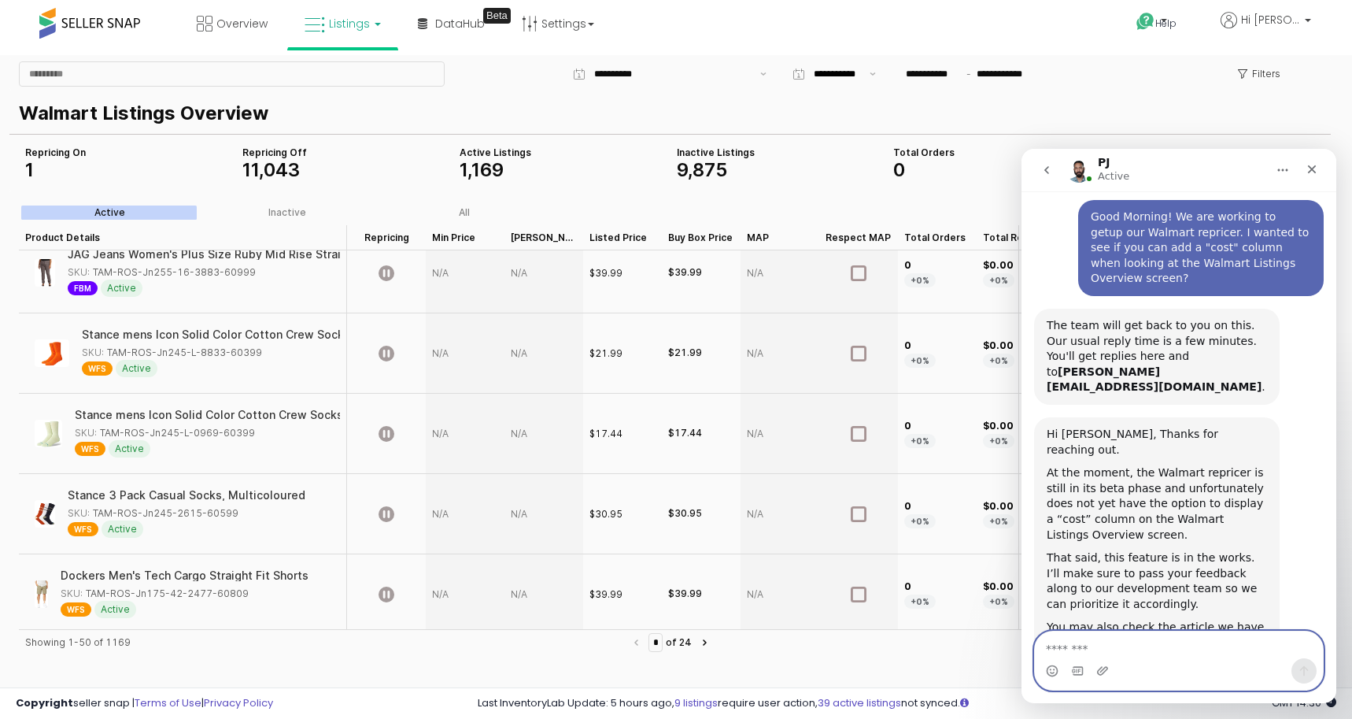
scroll to position [111, 0]
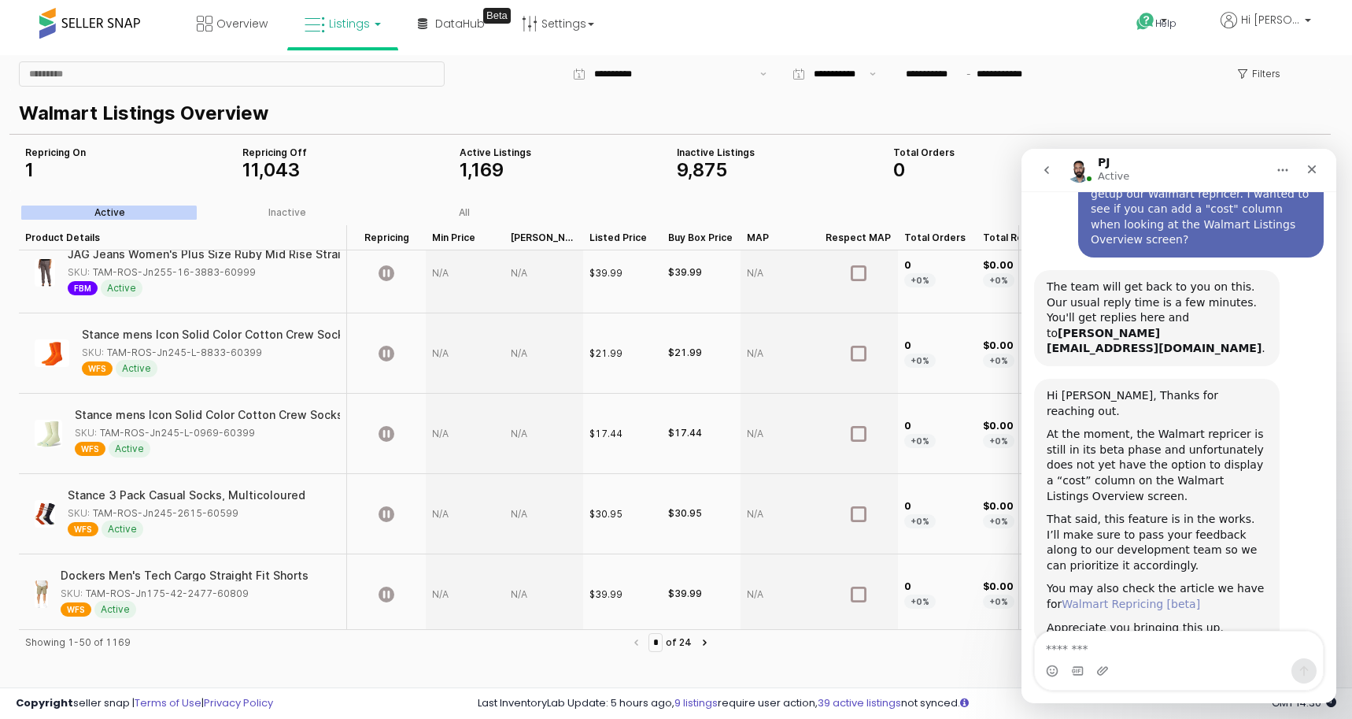
click at [1146, 597] on link "Walmart Repricing [beta]" at bounding box center [1131, 603] width 139 height 13
click at [1224, 523] on div "That said, this feature is in the works. I’ll make sure to pass your feedback a…" at bounding box center [1157, 542] width 220 height 61
click at [1155, 654] on textarea "Message…" at bounding box center [1179, 644] width 288 height 27
type textarea "**********"
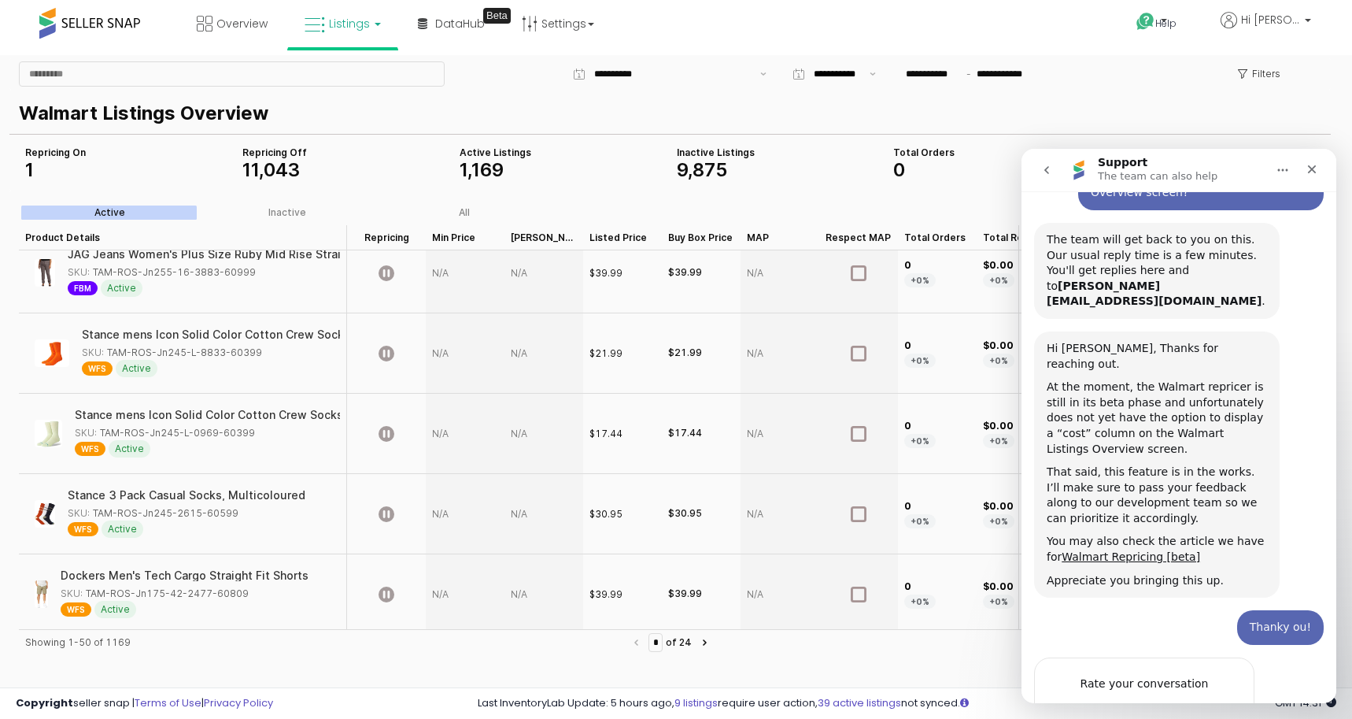
scroll to position [191, 0]
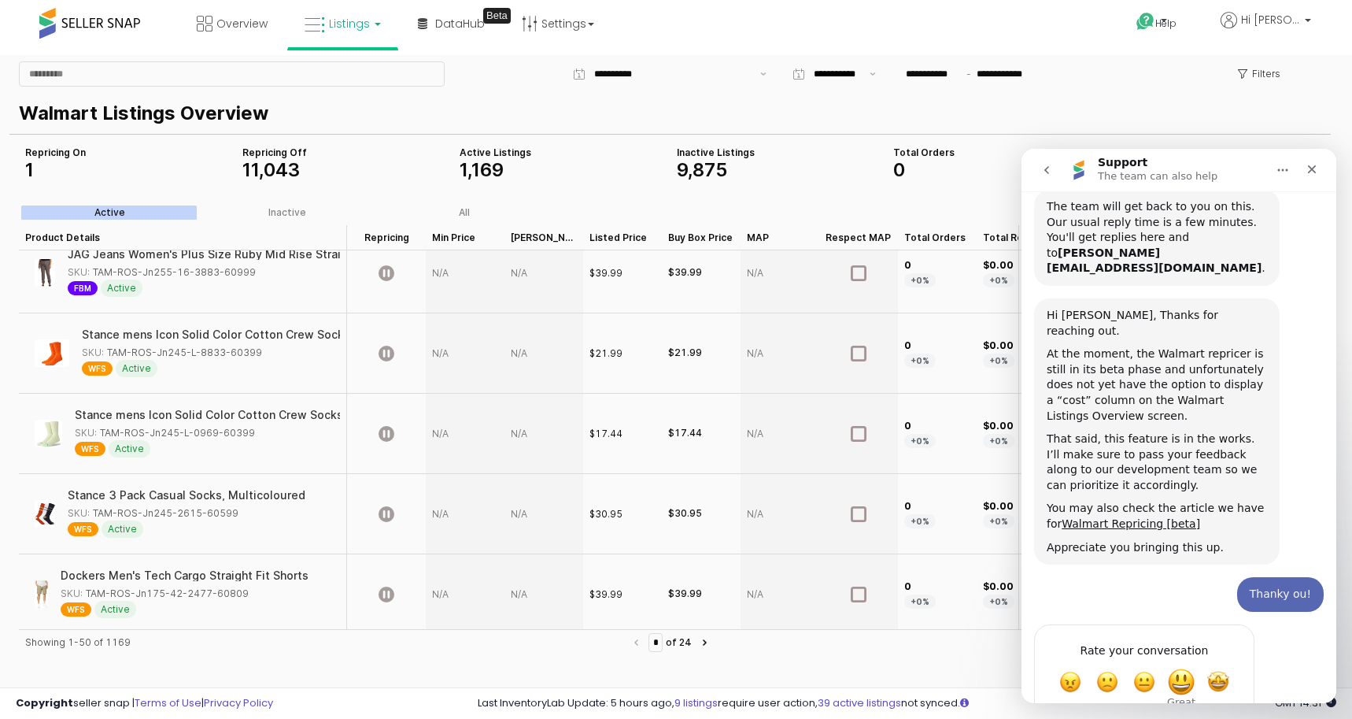
click at [1182, 668] on span "Great" at bounding box center [1181, 682] width 28 height 28
